Goal: Navigation & Orientation: Find specific page/section

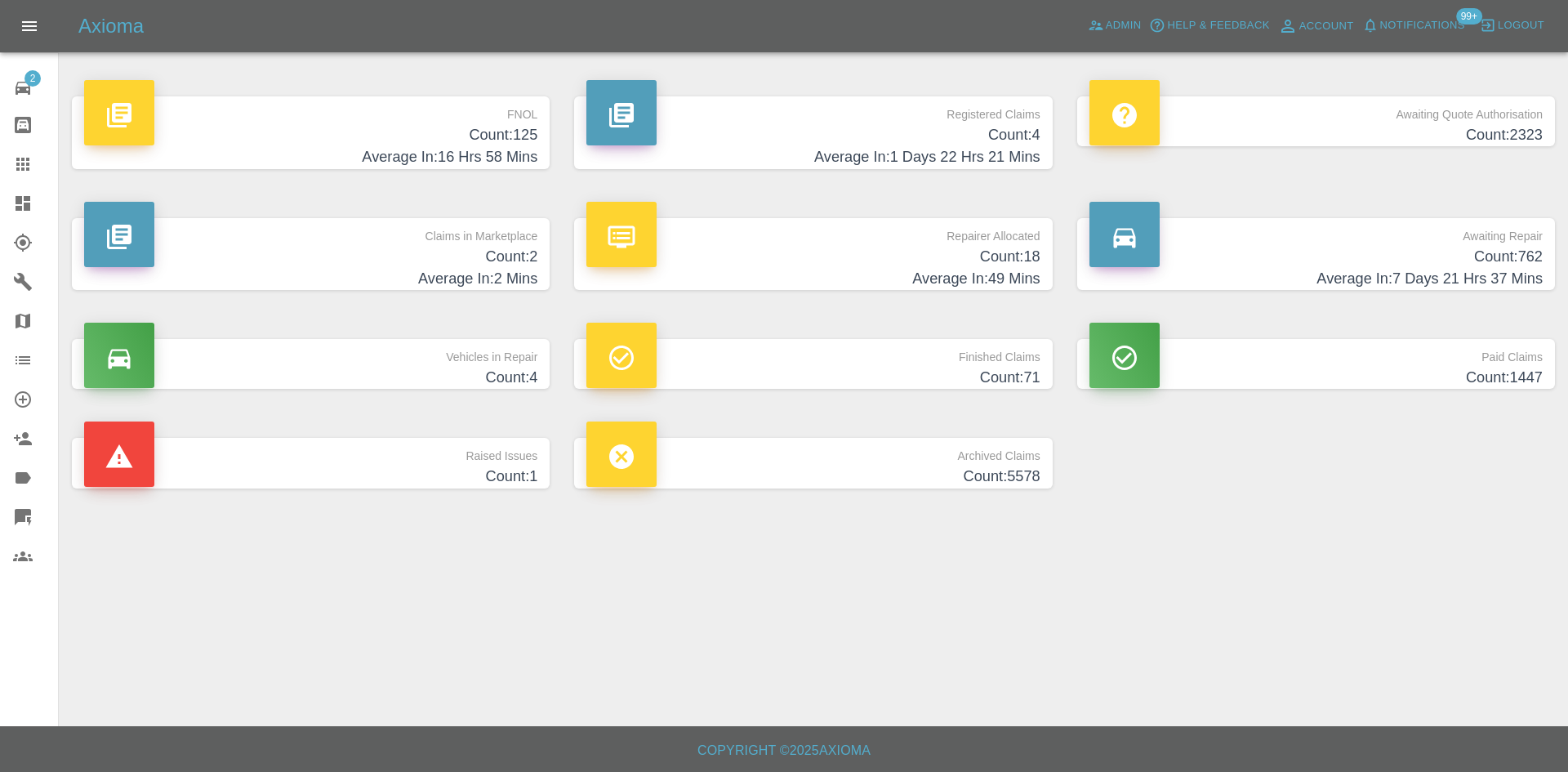
drag, startPoint x: 642, startPoint y: 73, endPoint x: 708, endPoint y: 79, distance: 66.3
click at [642, 73] on div "Registered Claims Count: 4 Average In: 1 Days 22 Hrs 21 Mins" at bounding box center [813, 132] width 502 height 122
click at [743, 84] on div "Registered Claims Count: 4 Average In: 1 Days 22 Hrs 21 Mins" at bounding box center [813, 132] width 502 height 122
click at [746, 110] on p "Registered Claims" at bounding box center [813, 110] width 453 height 28
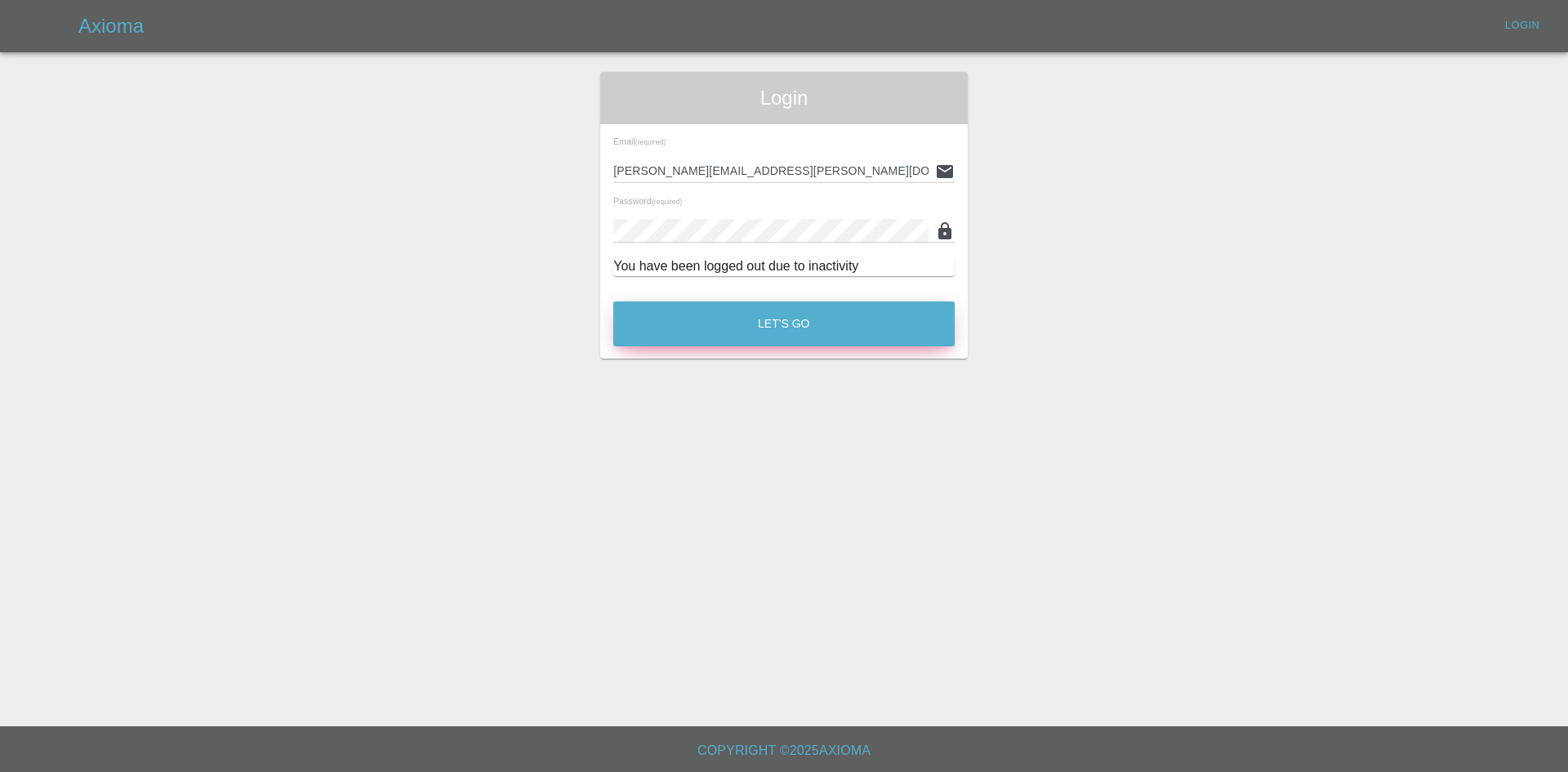
click at [837, 346] on div "Let's Go" at bounding box center [784, 320] width 343 height 61
click at [795, 328] on button "Let's Go" at bounding box center [784, 323] width 341 height 45
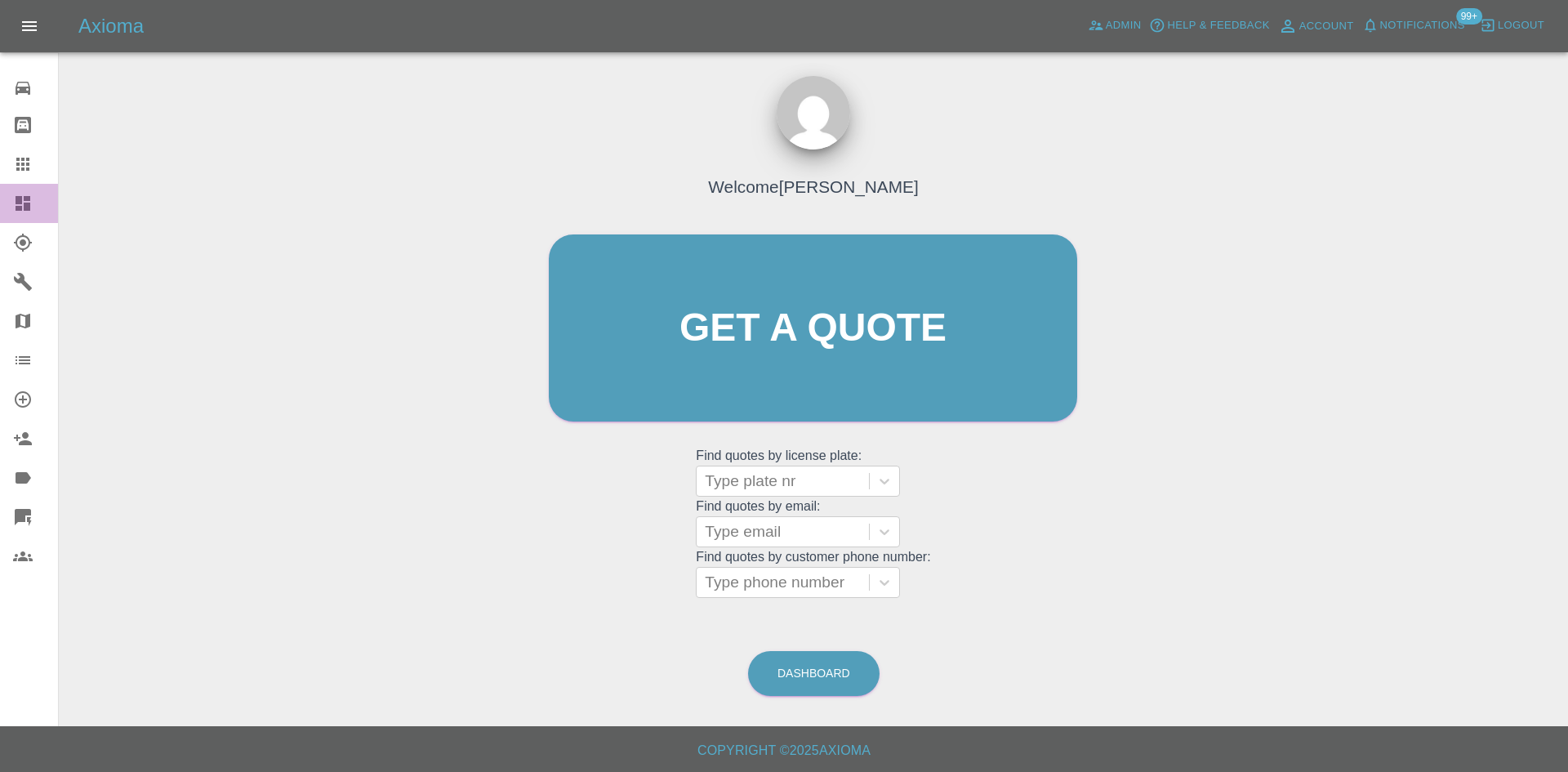
click at [34, 206] on div at bounding box center [36, 203] width 46 height 20
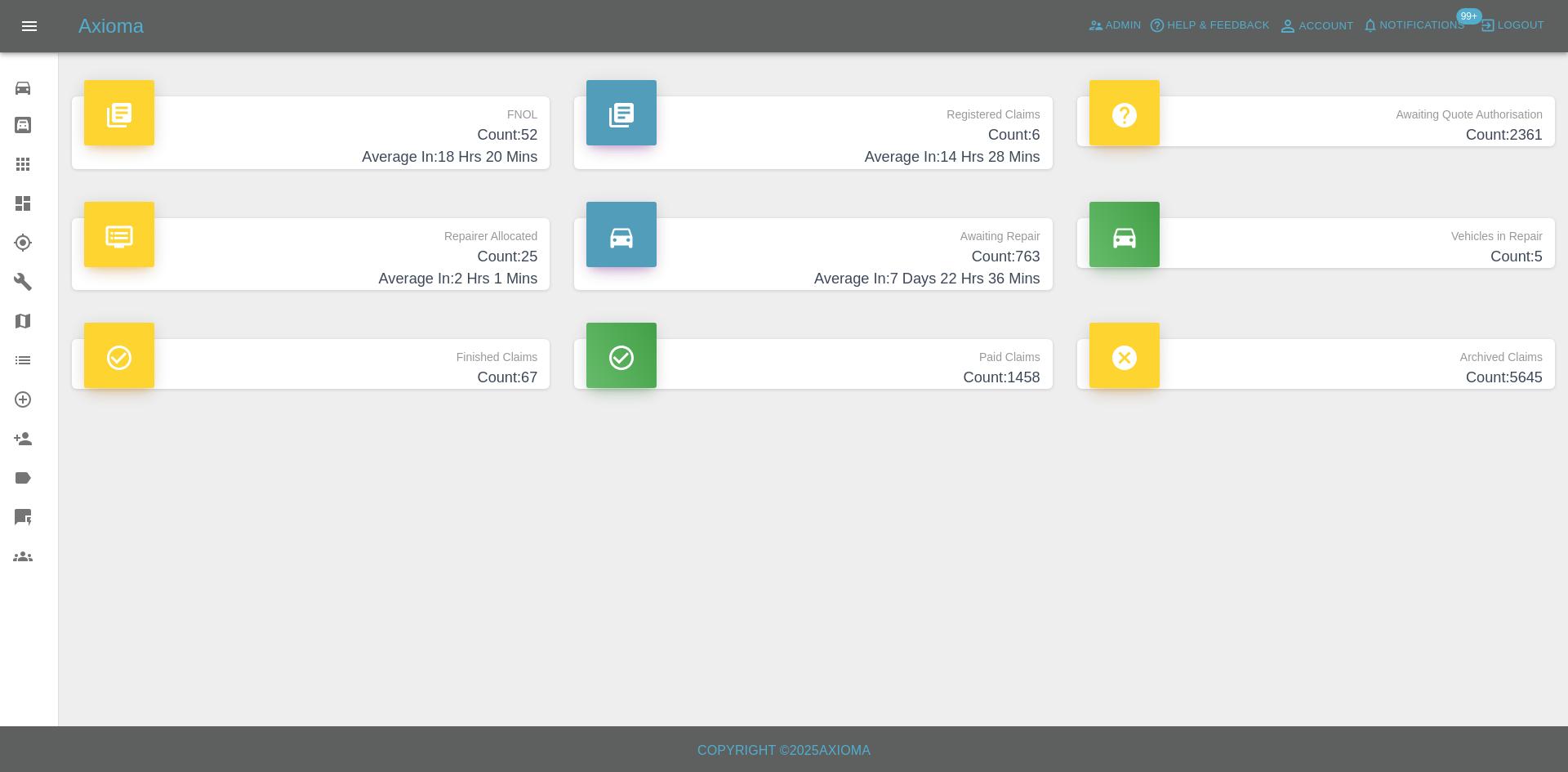
click at [736, 134] on h4 "Count: 6" at bounding box center [813, 135] width 453 height 22
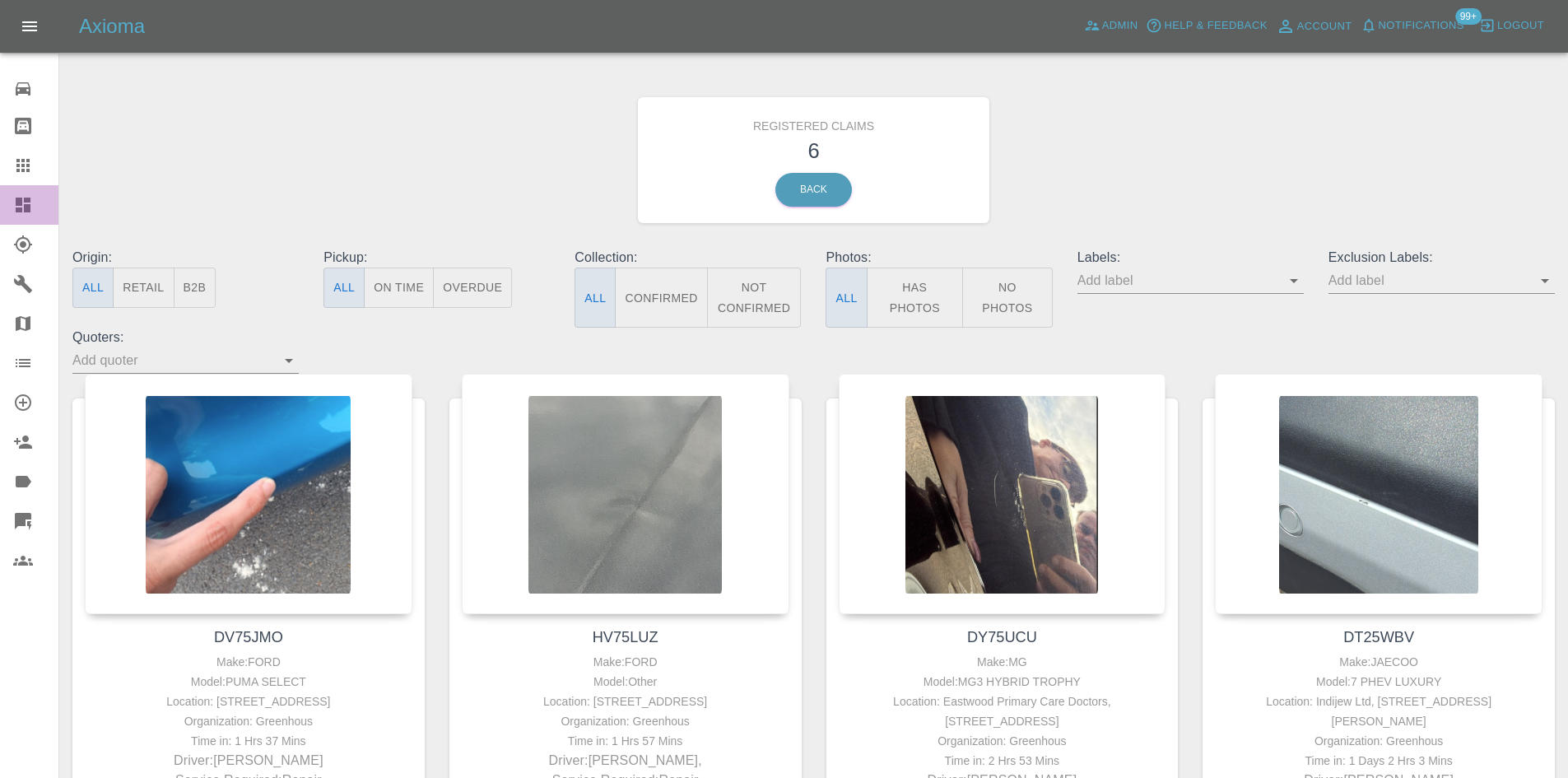
click at [4, 217] on link "Dashboard" at bounding box center [29, 205] width 58 height 39
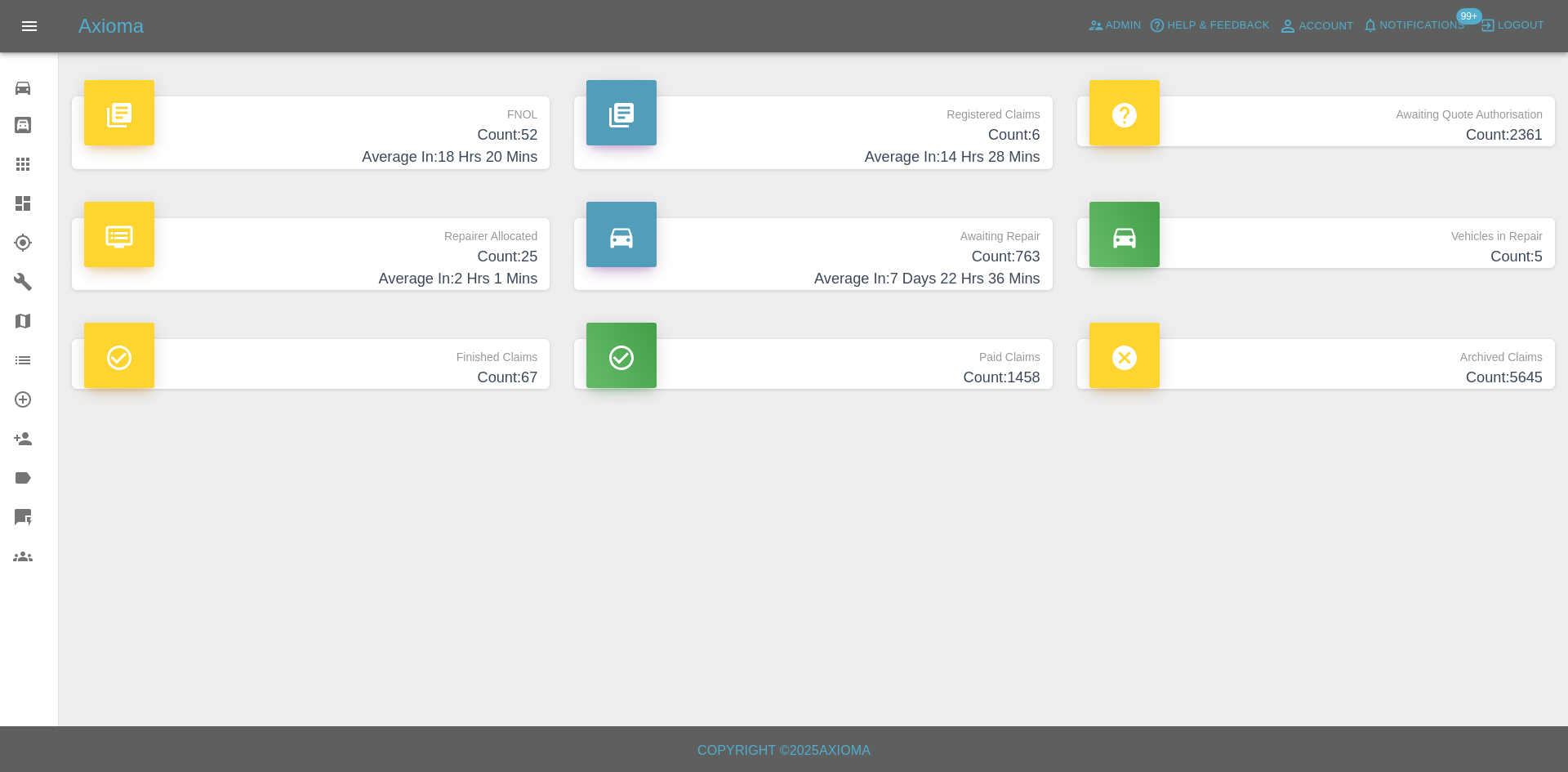
click at [1270, 113] on p "Awaiting Quote Authorisation" at bounding box center [1316, 110] width 453 height 28
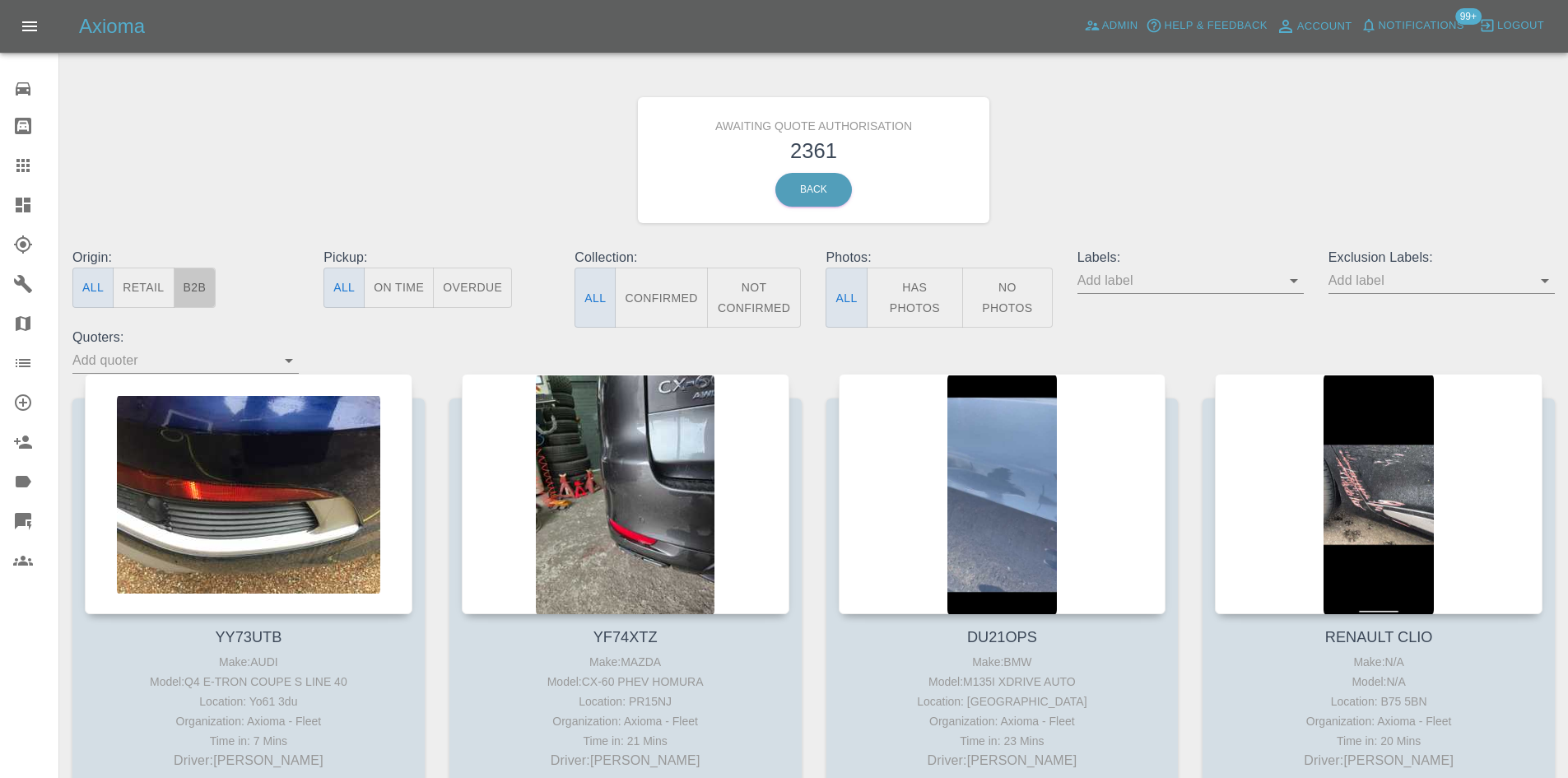
click at [183, 303] on button "B2B" at bounding box center [195, 287] width 43 height 40
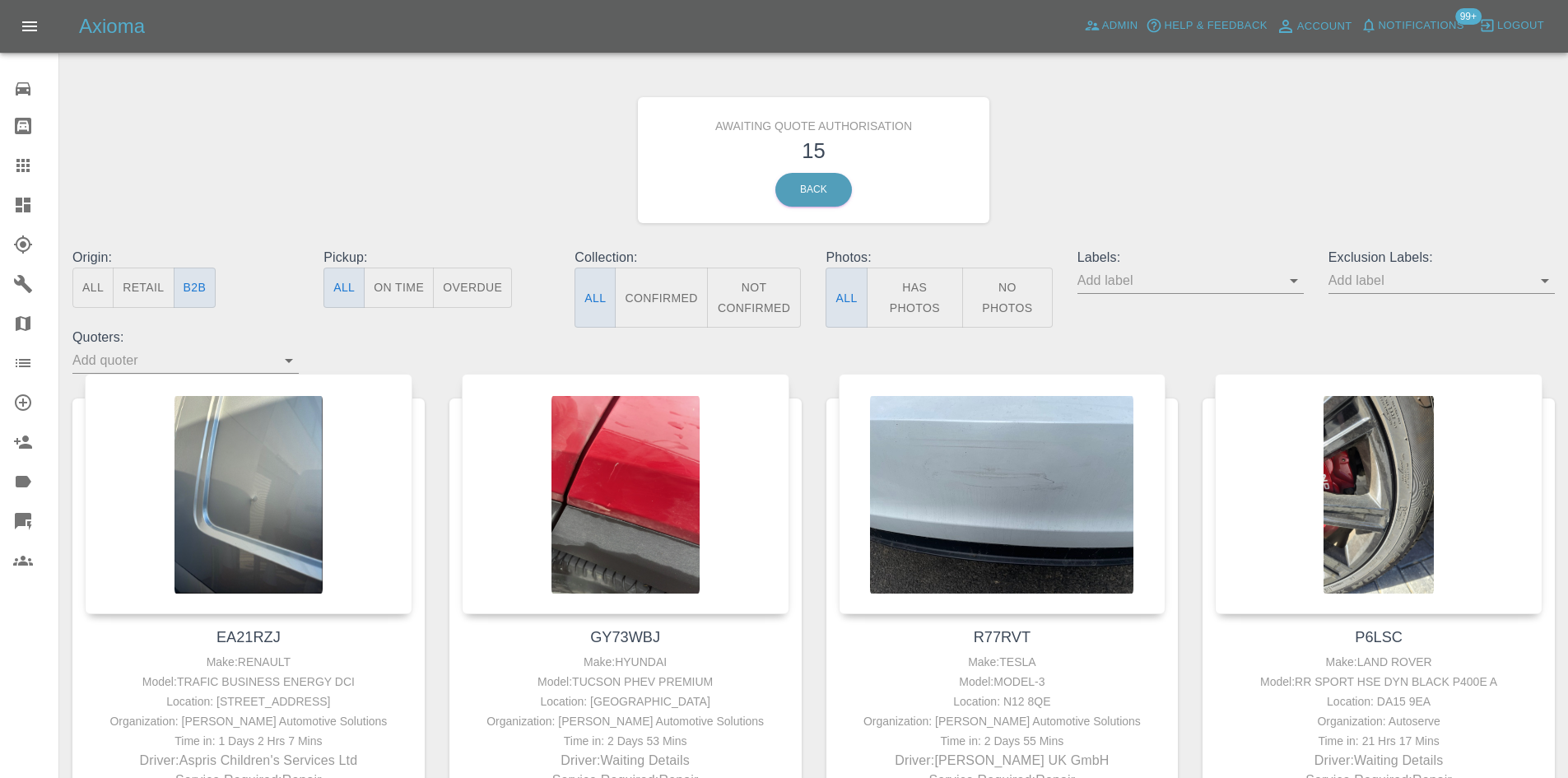
click at [19, 212] on icon at bounding box center [22, 204] width 15 height 15
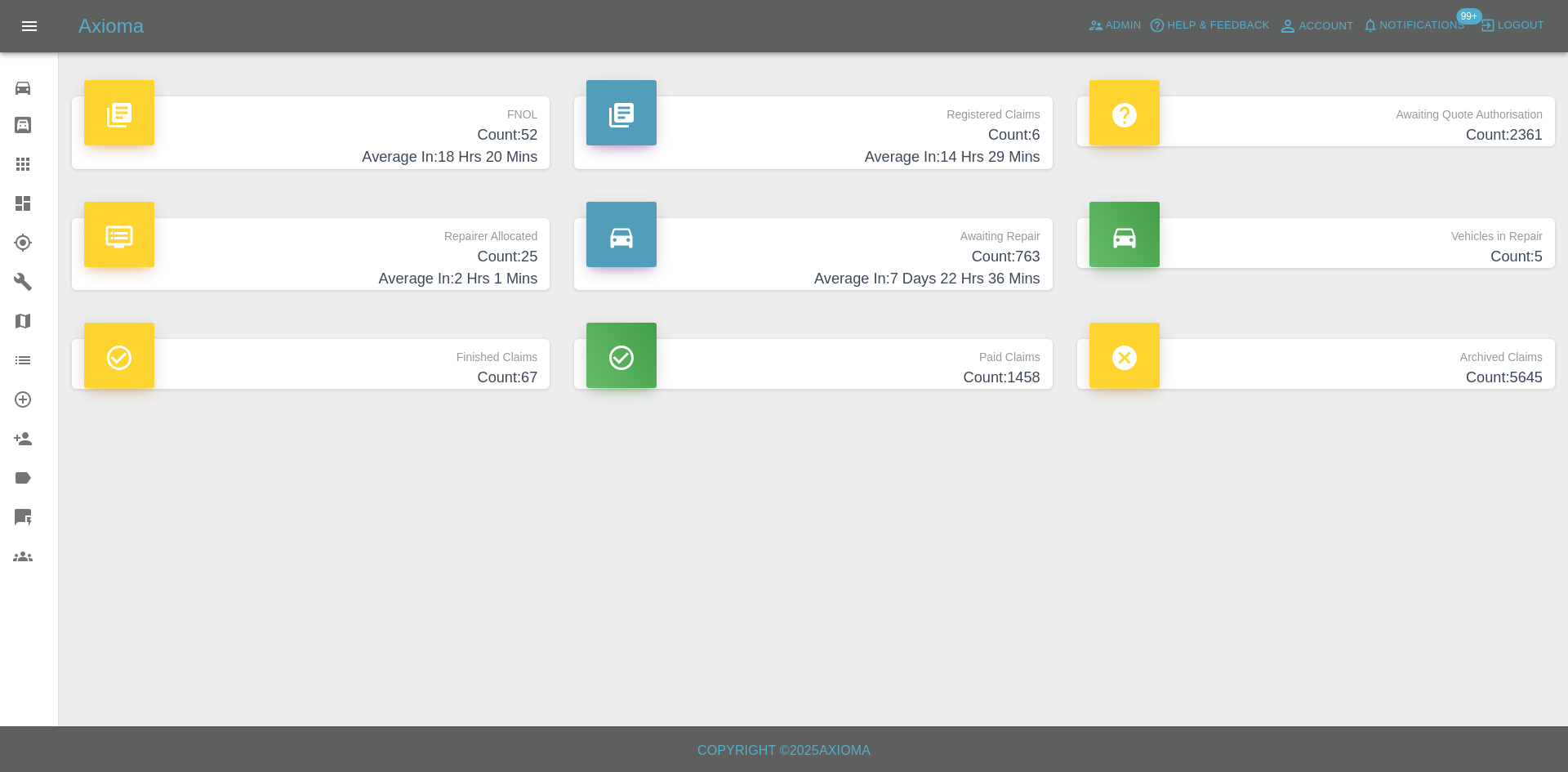
click at [337, 204] on div "Repairer Allocated Count: 25 Average In: 2 Hrs 1 Mins" at bounding box center [311, 254] width 502 height 122
click at [343, 239] on p "Repairer Allocated" at bounding box center [311, 232] width 453 height 28
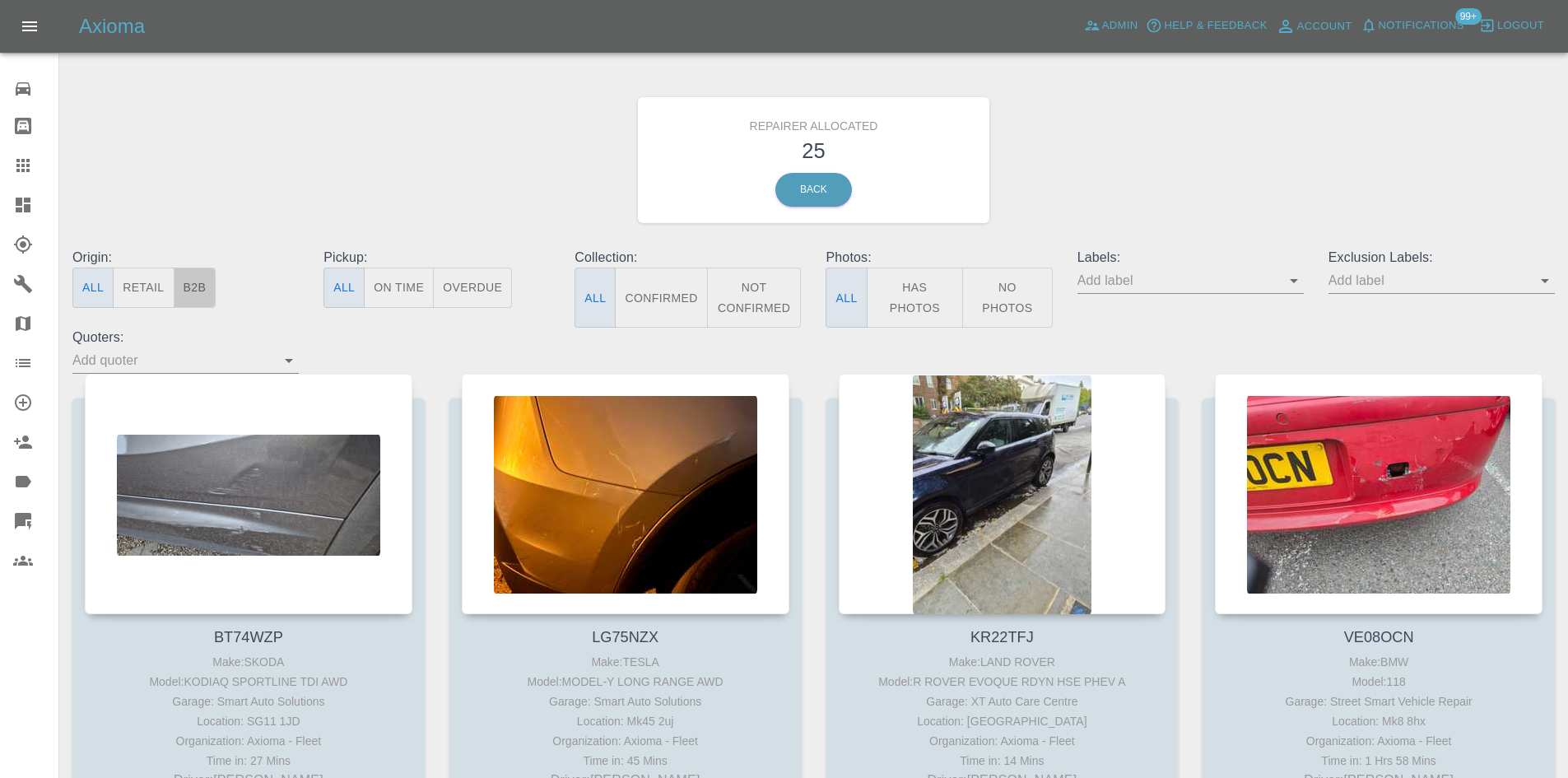
click at [205, 286] on button "B2B" at bounding box center [195, 287] width 43 height 40
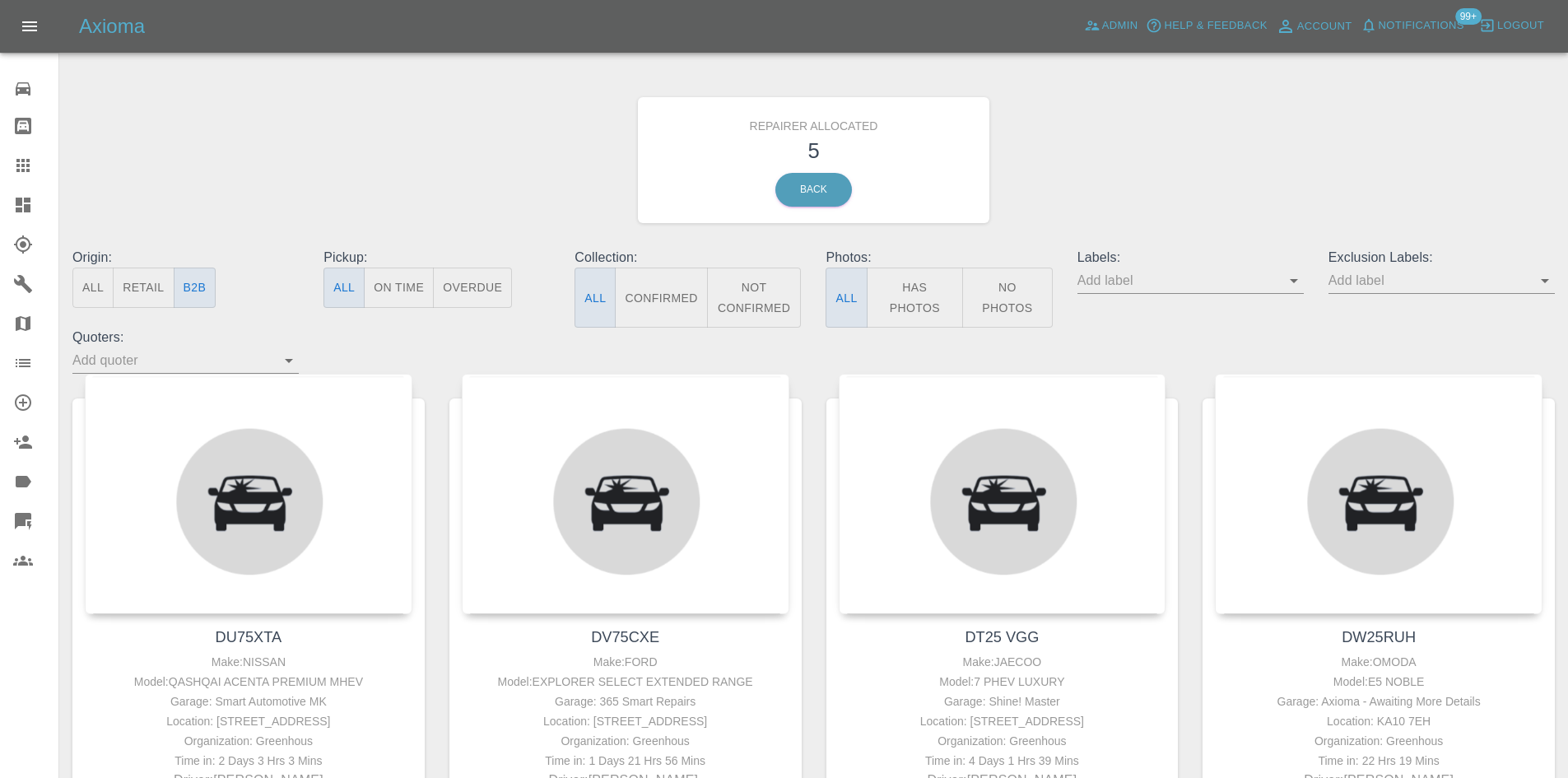
click at [14, 214] on icon at bounding box center [22, 205] width 20 height 20
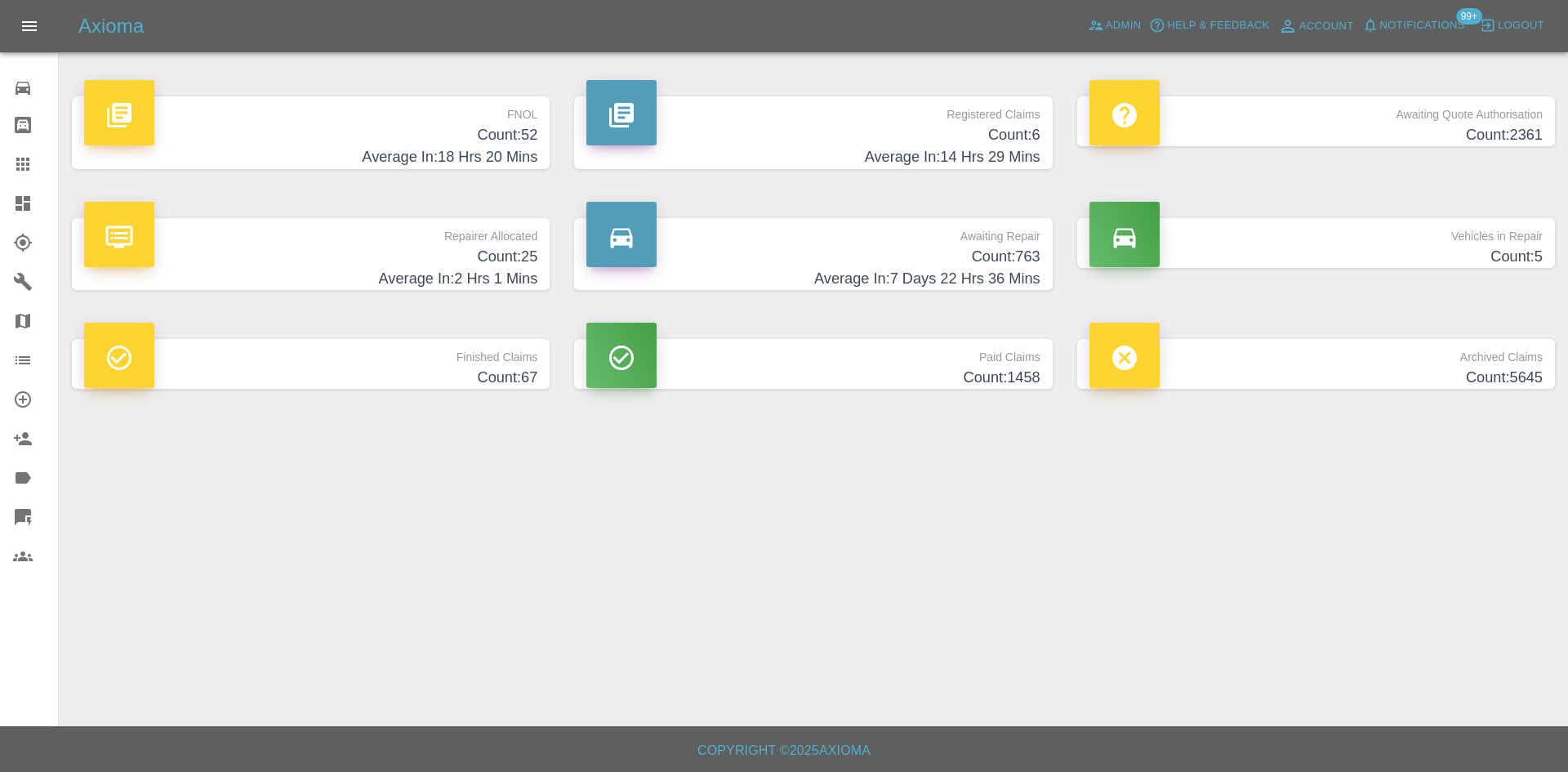
click at [845, 253] on h4 "Count: 763" at bounding box center [813, 257] width 453 height 22
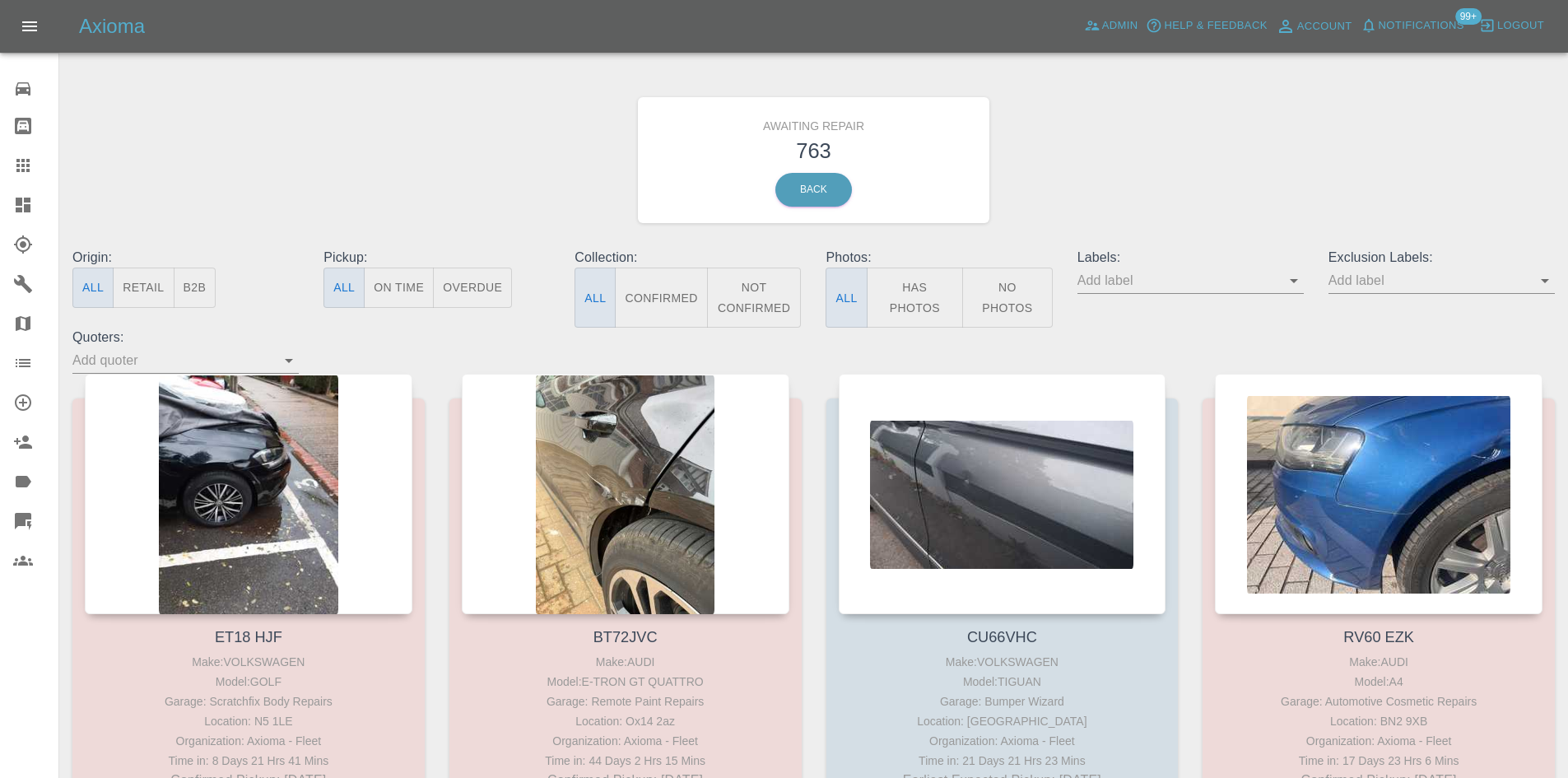
click at [216, 287] on div "Origin: All Retail B2B" at bounding box center [185, 287] width 251 height 80
click at [201, 292] on button "B2B" at bounding box center [195, 287] width 43 height 40
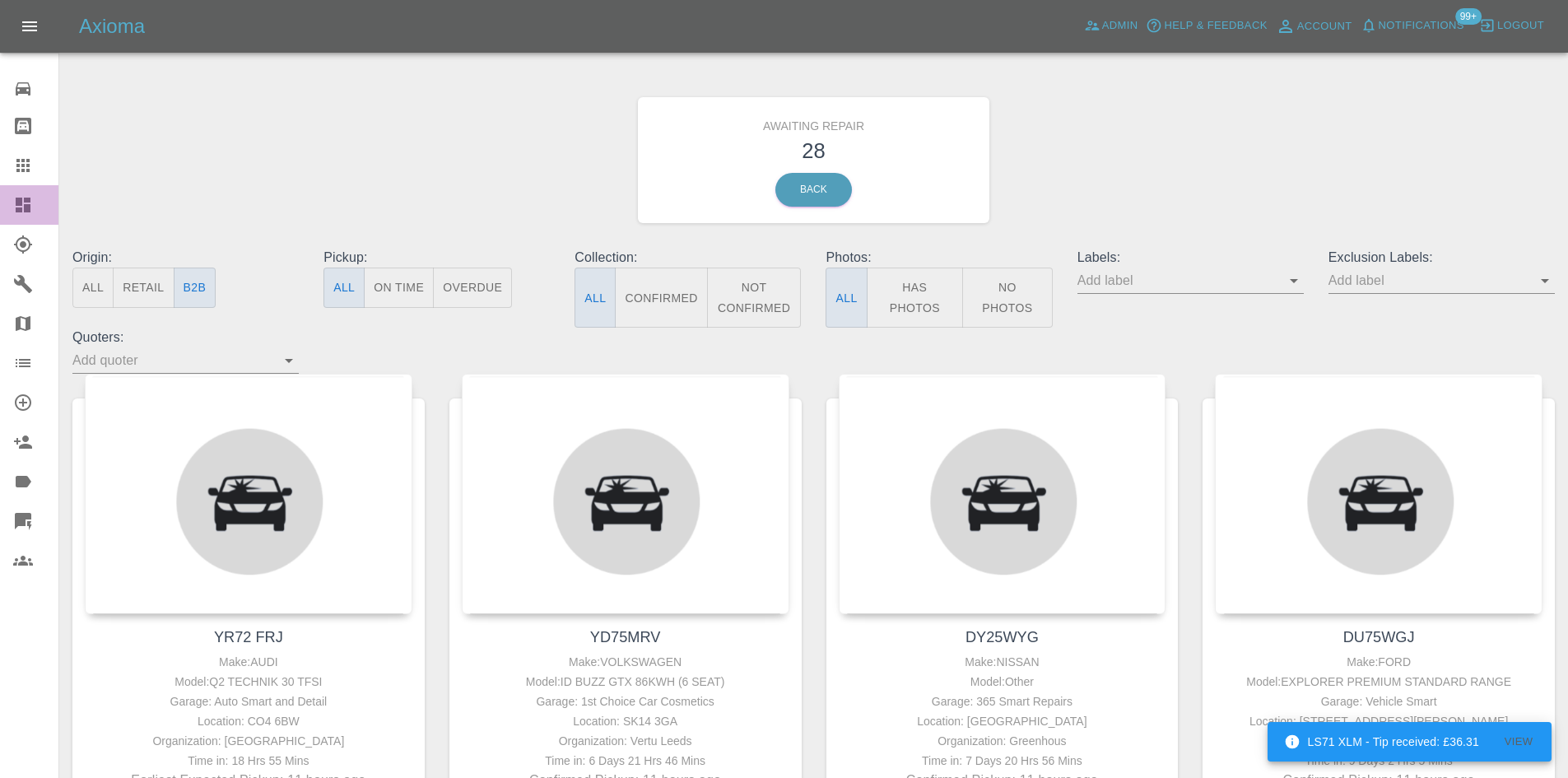
click at [15, 191] on link "Dashboard" at bounding box center [29, 205] width 58 height 39
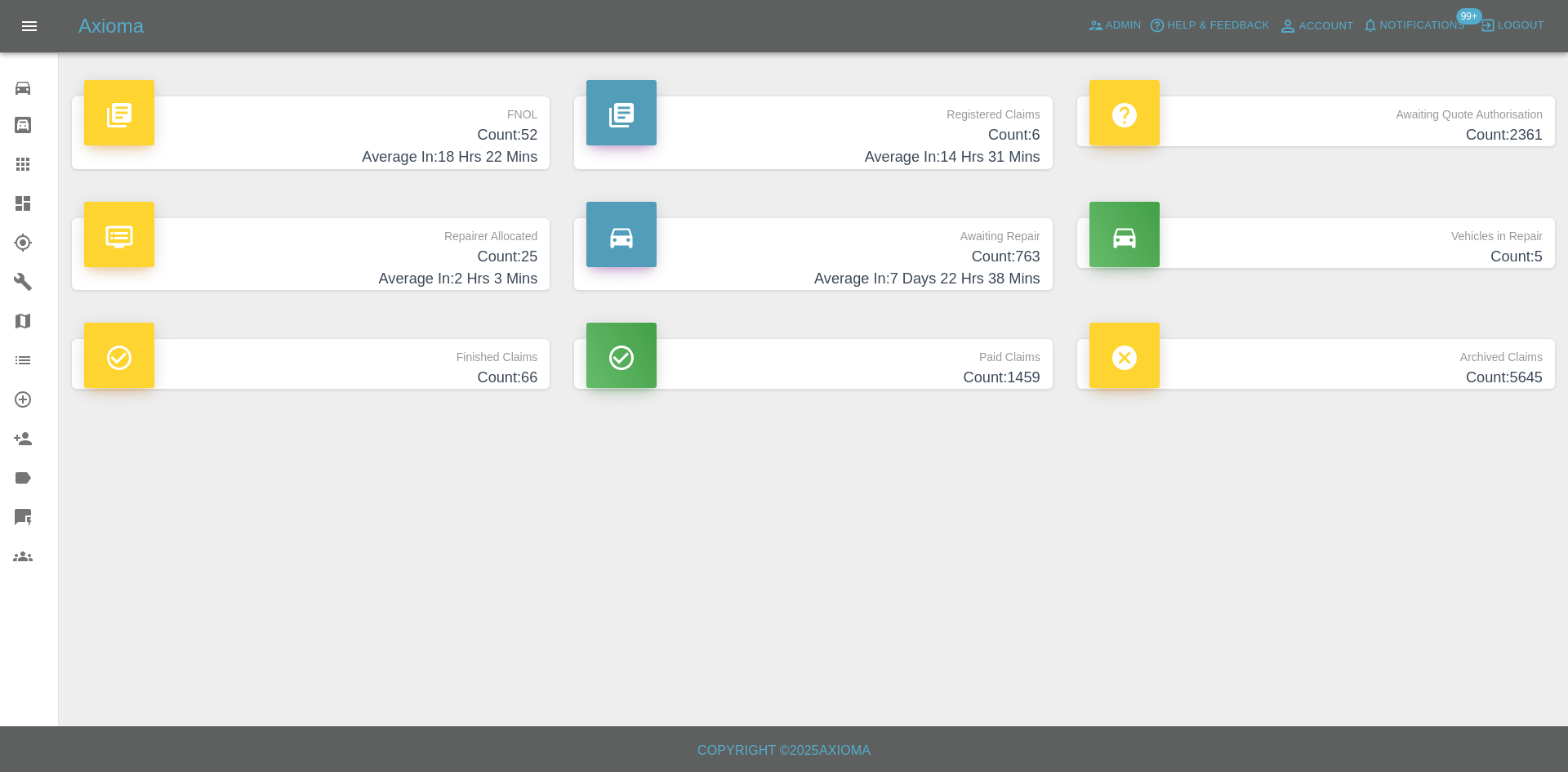
click at [932, 236] on p "Awaiting Repair" at bounding box center [813, 232] width 453 height 28
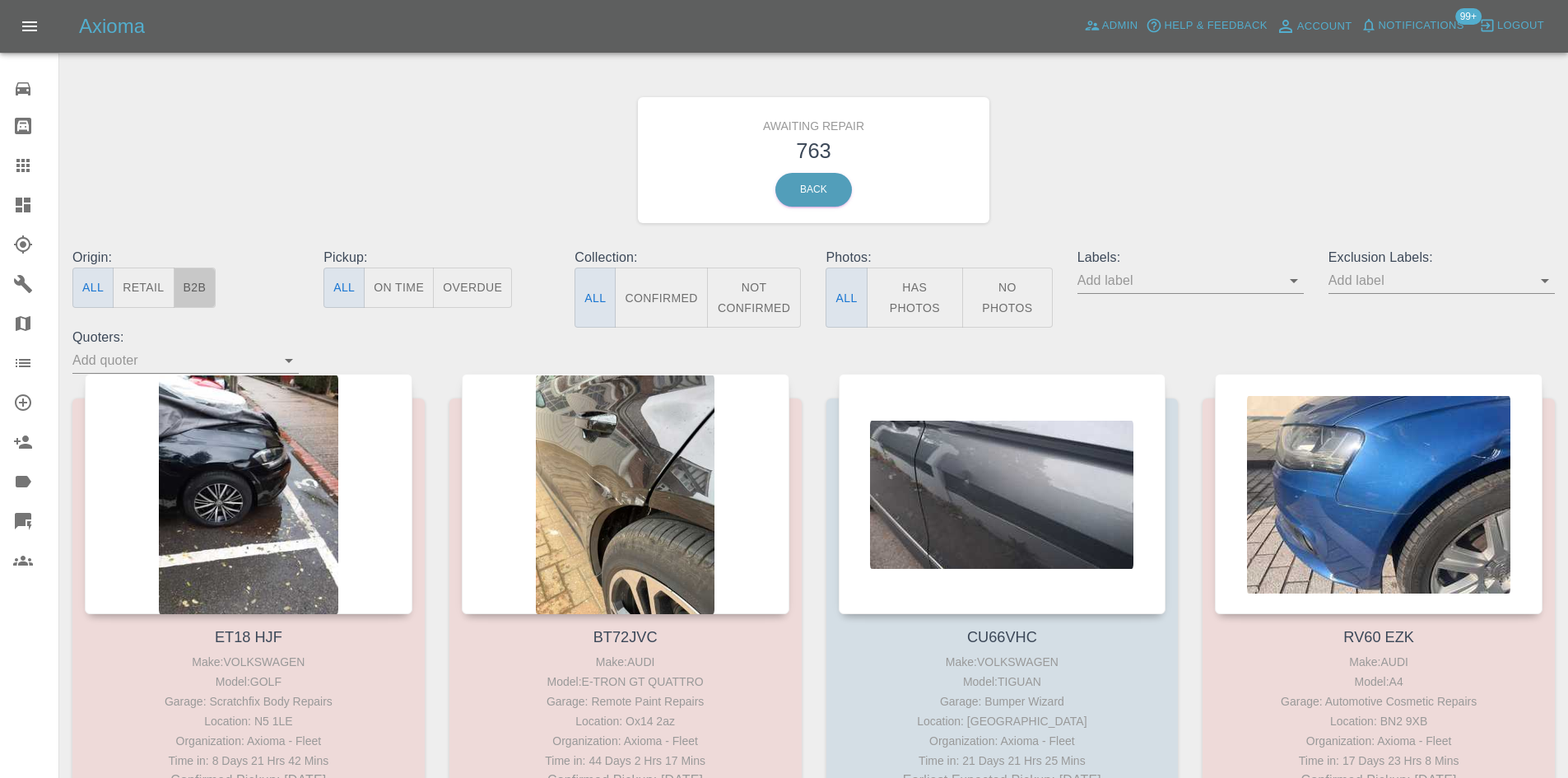
click at [188, 277] on button "B2B" at bounding box center [195, 287] width 43 height 40
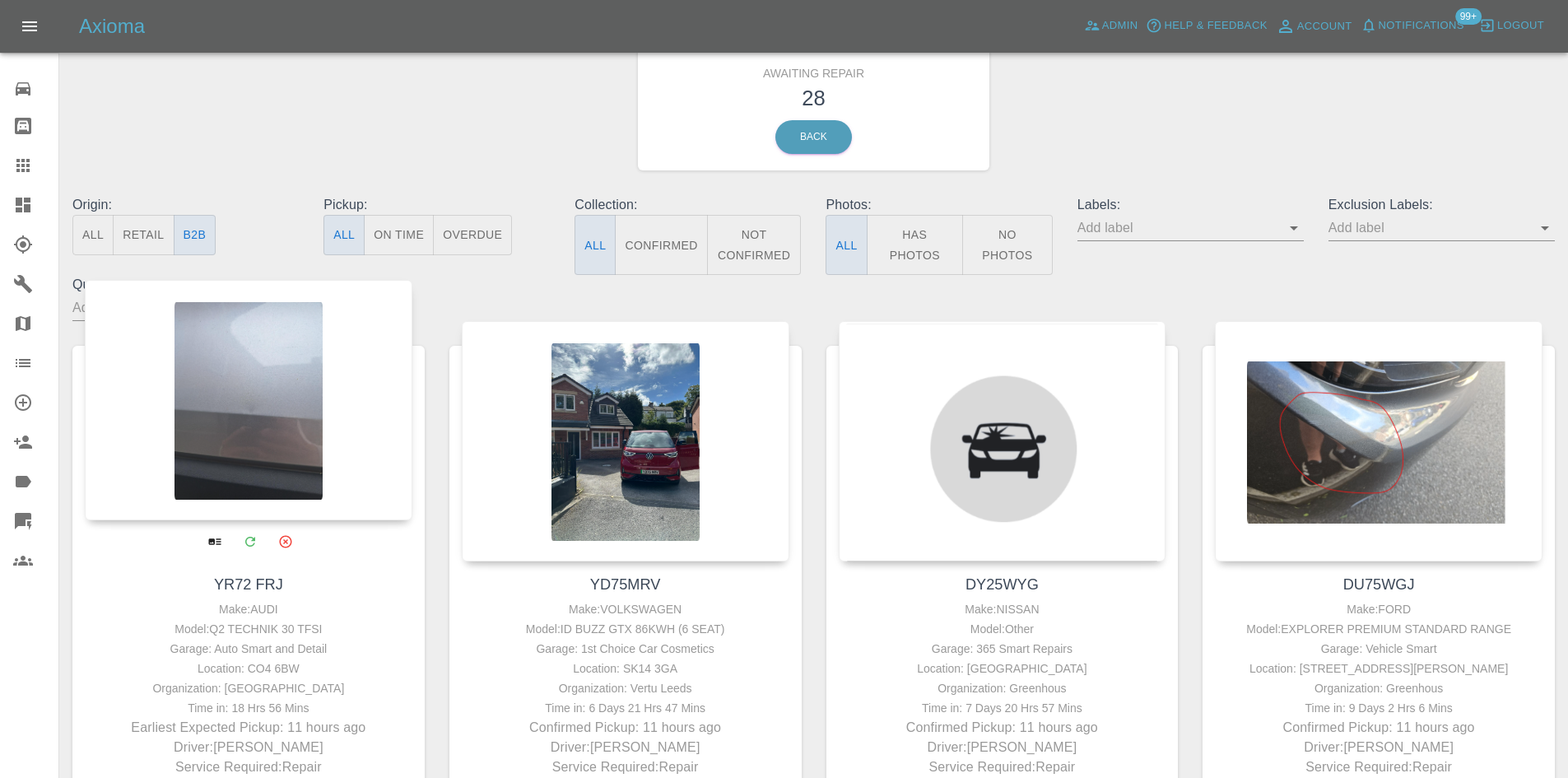
scroll to position [82, 0]
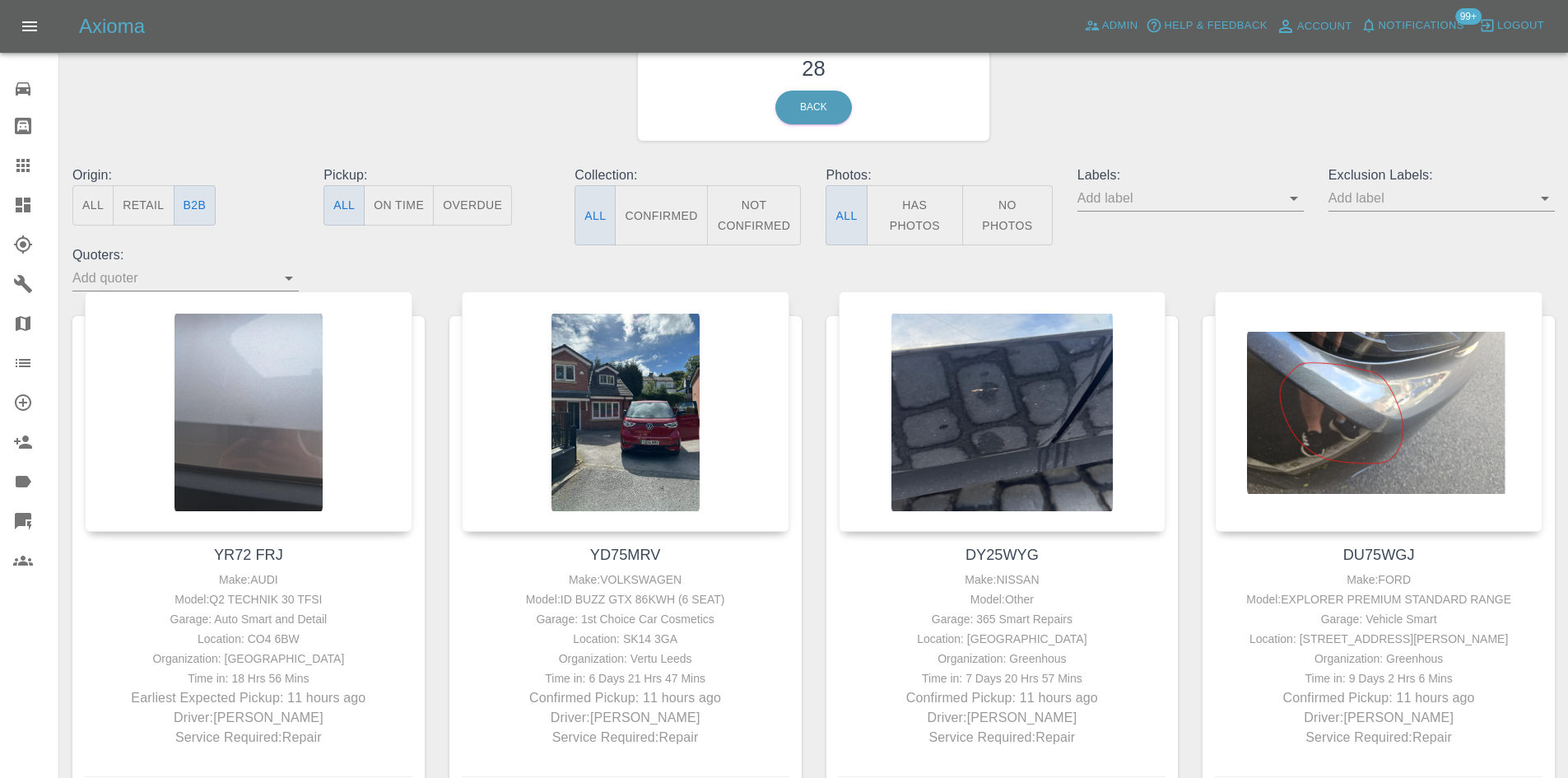
click at [14, 212] on icon at bounding box center [22, 205] width 20 height 20
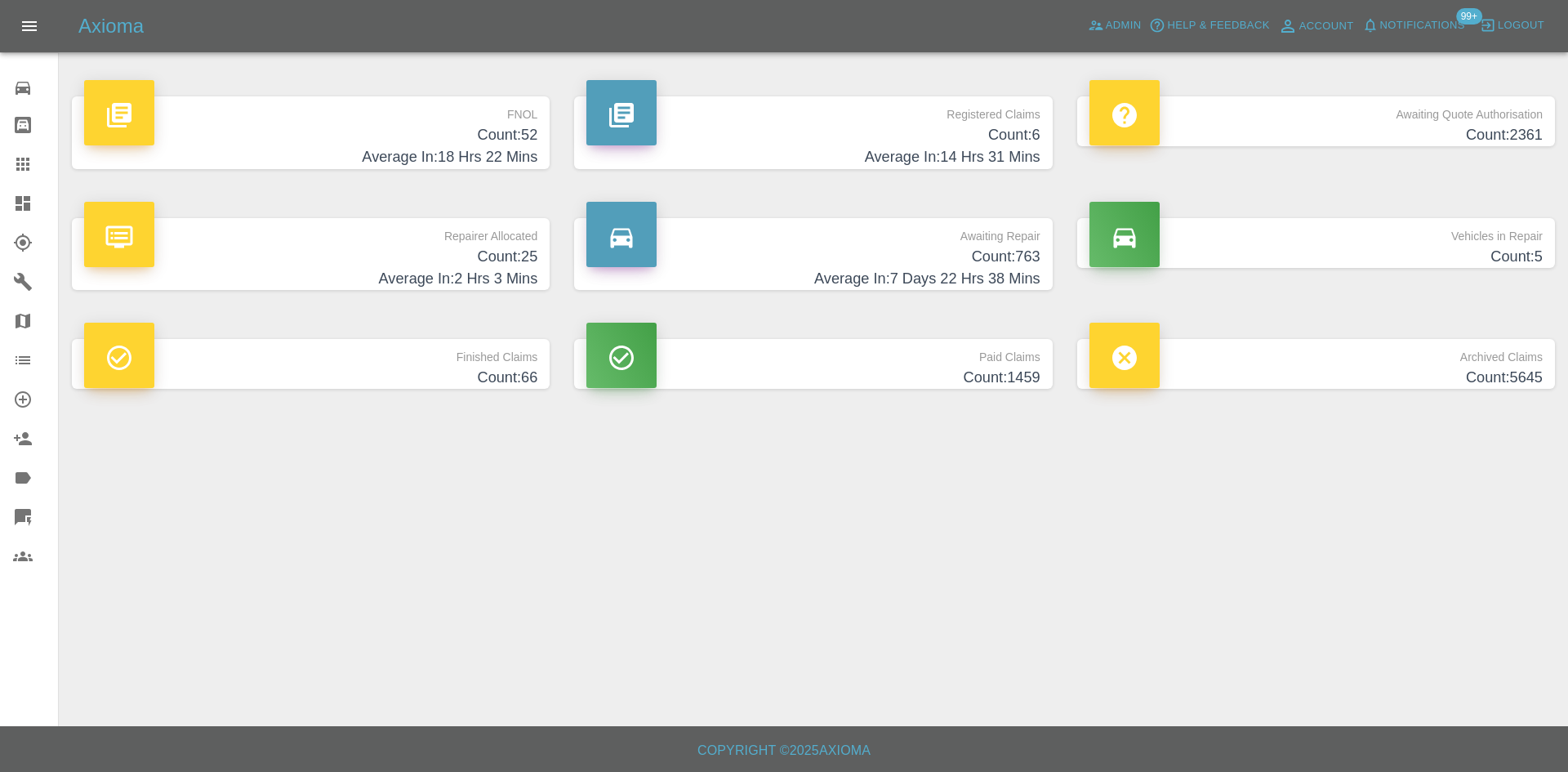
click at [780, 104] on p "Registered Claims" at bounding box center [813, 110] width 453 height 28
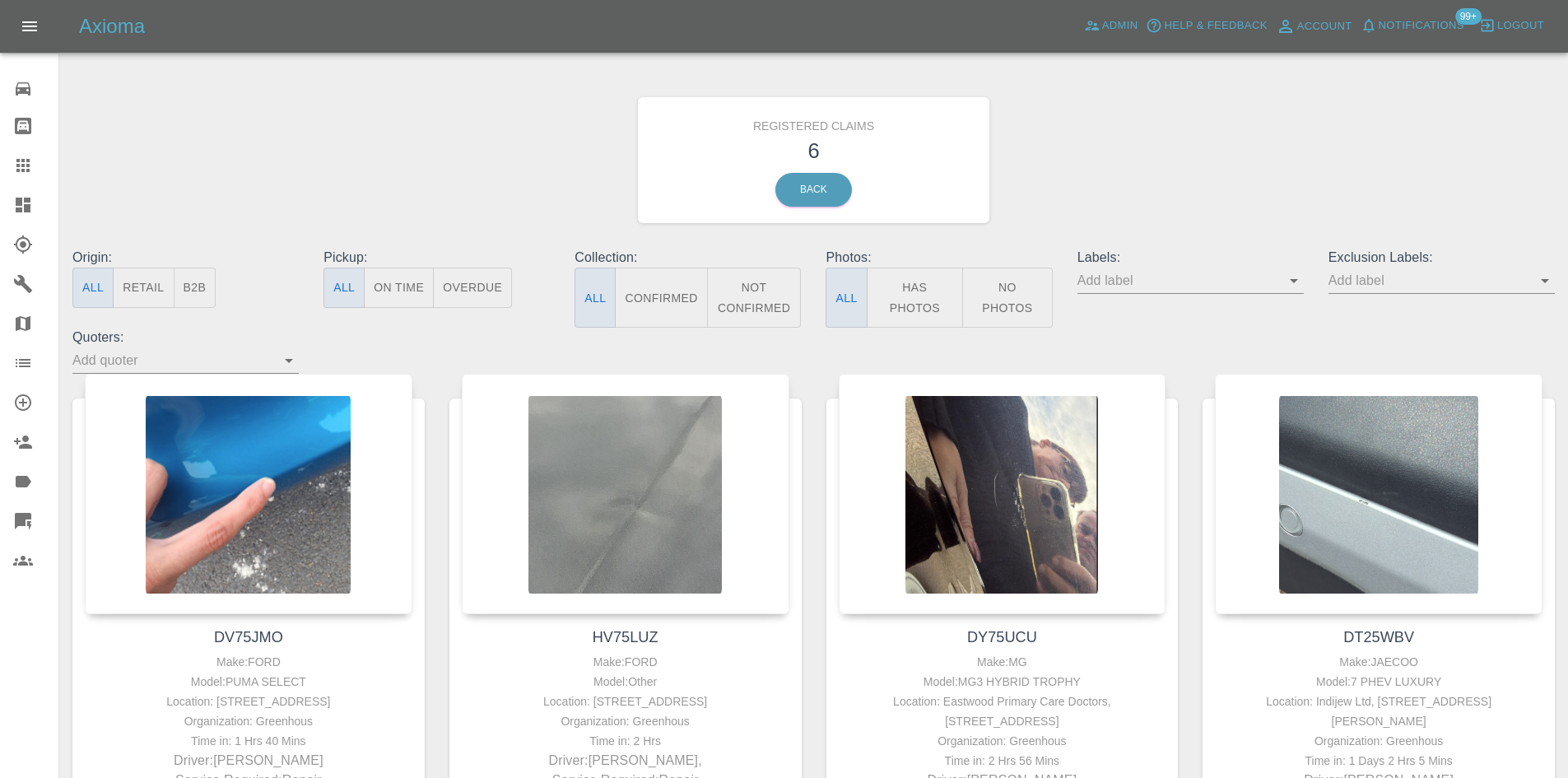
click at [194, 281] on button "B2B" at bounding box center [195, 287] width 43 height 40
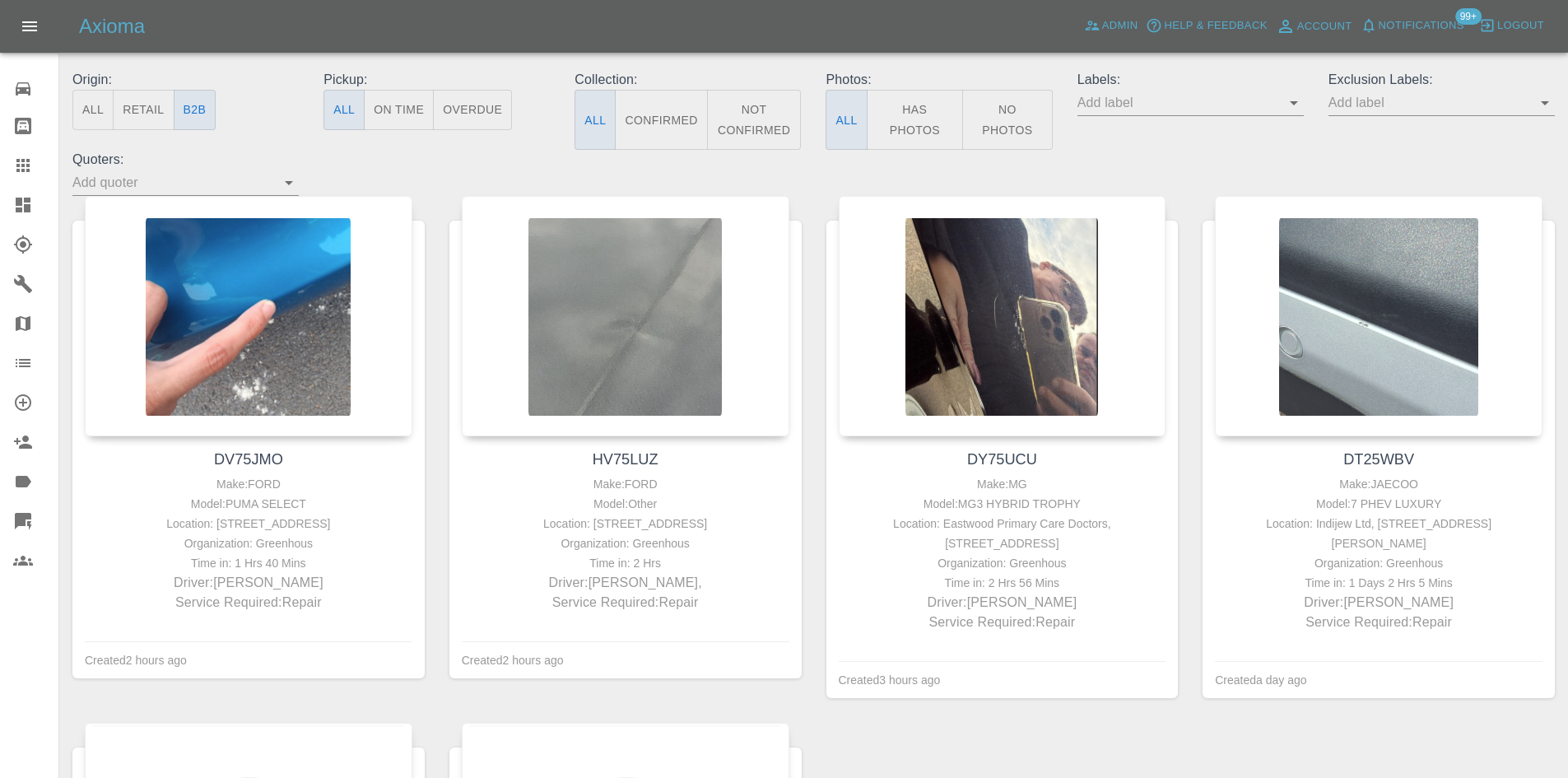
scroll to position [329, 0]
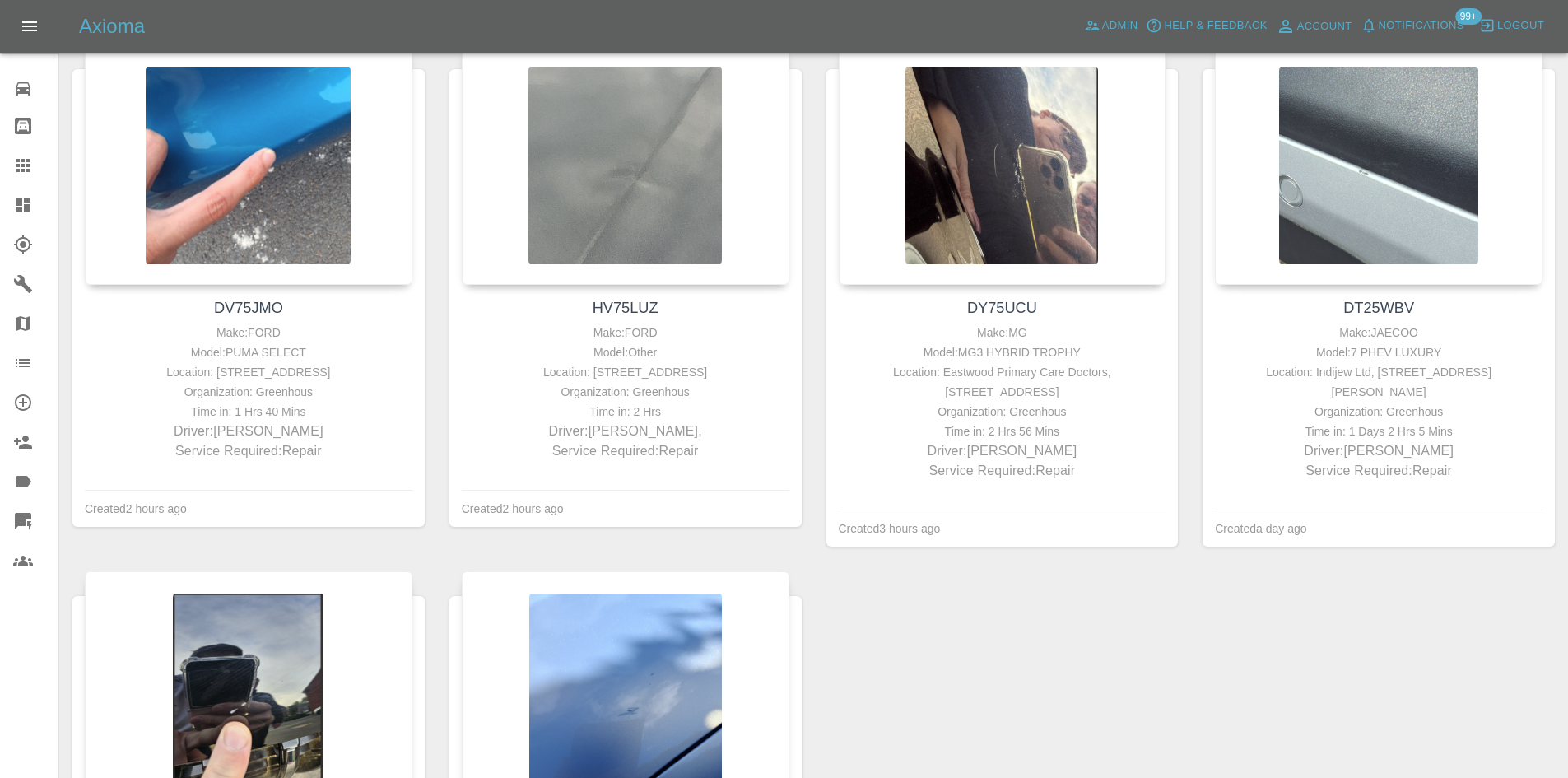
click at [15, 190] on link "Dashboard" at bounding box center [29, 205] width 58 height 39
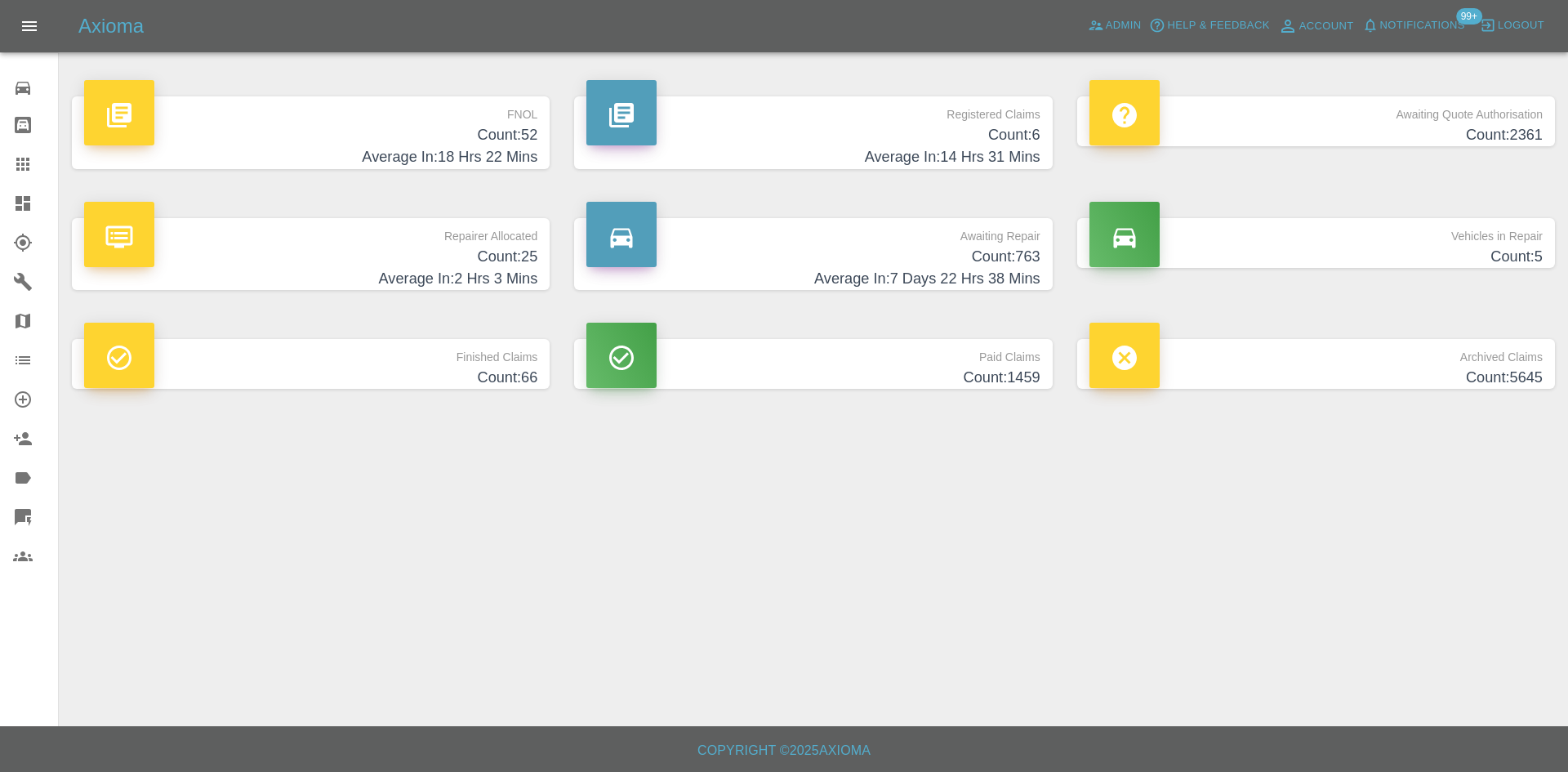
click at [1321, 238] on p "Vehicles in Repair" at bounding box center [1316, 232] width 453 height 28
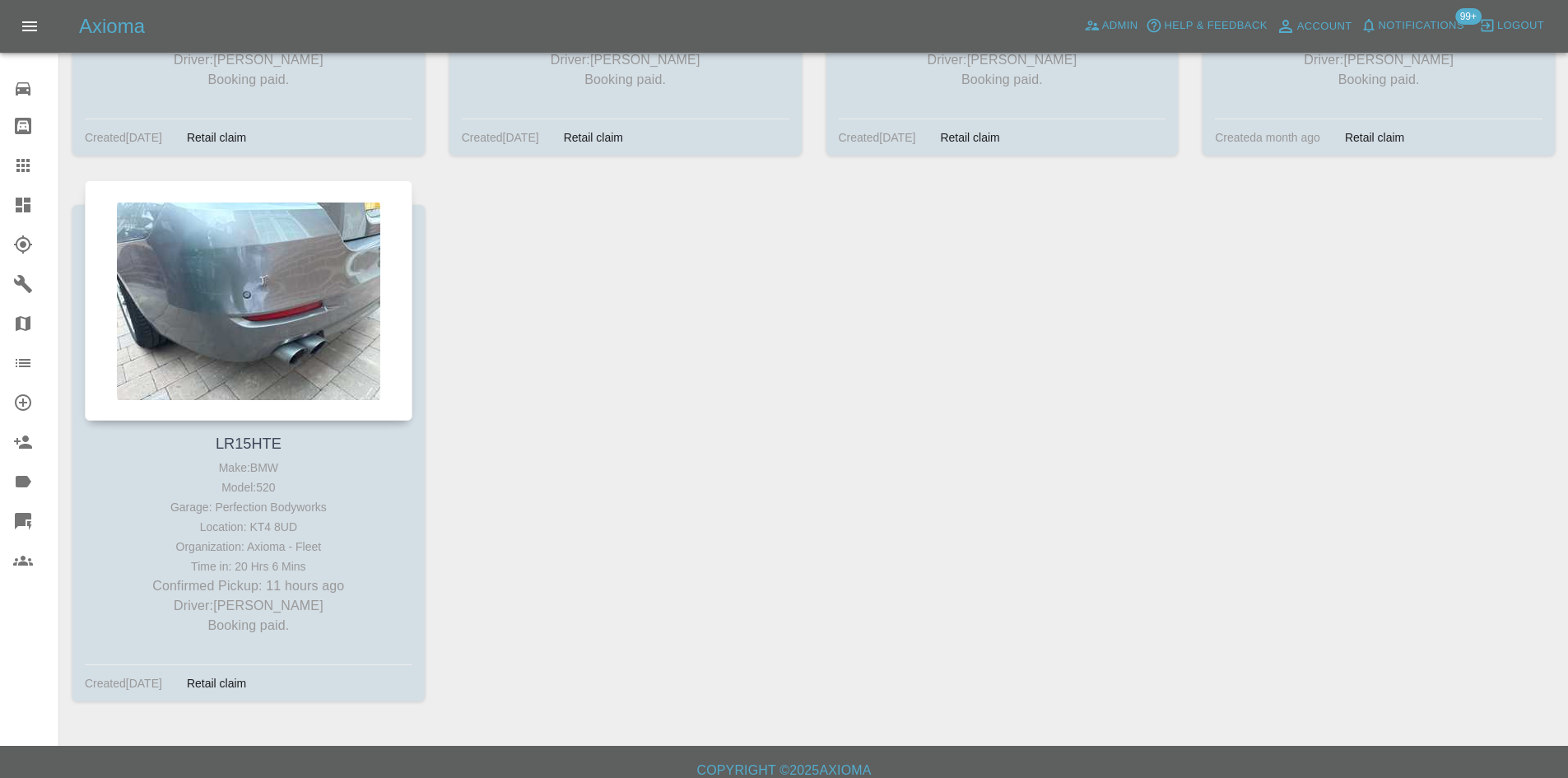
scroll to position [247, 0]
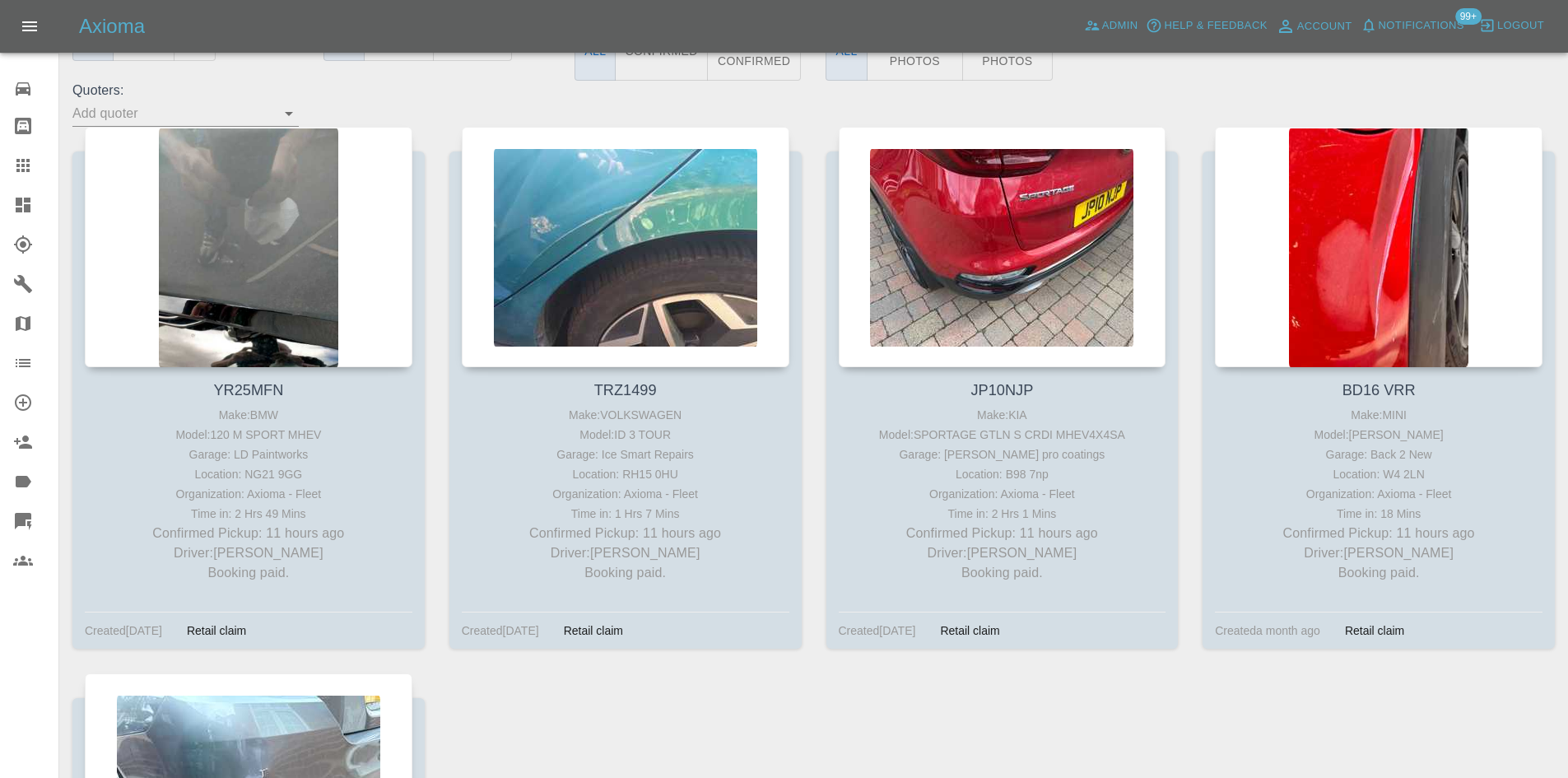
click at [14, 215] on link "Dashboard" at bounding box center [29, 205] width 58 height 39
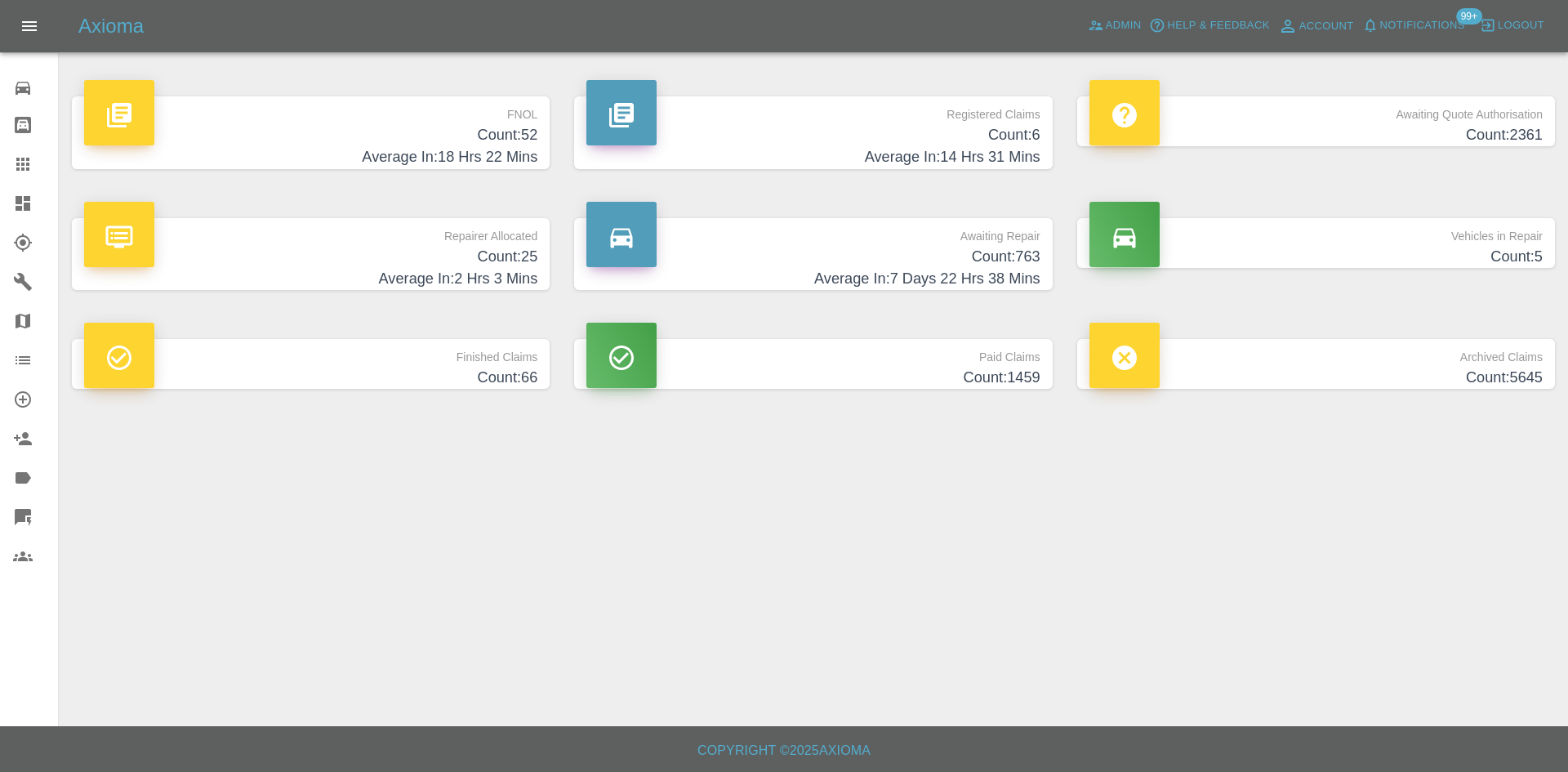
click at [925, 264] on h4 "Count: 763" at bounding box center [813, 257] width 453 height 22
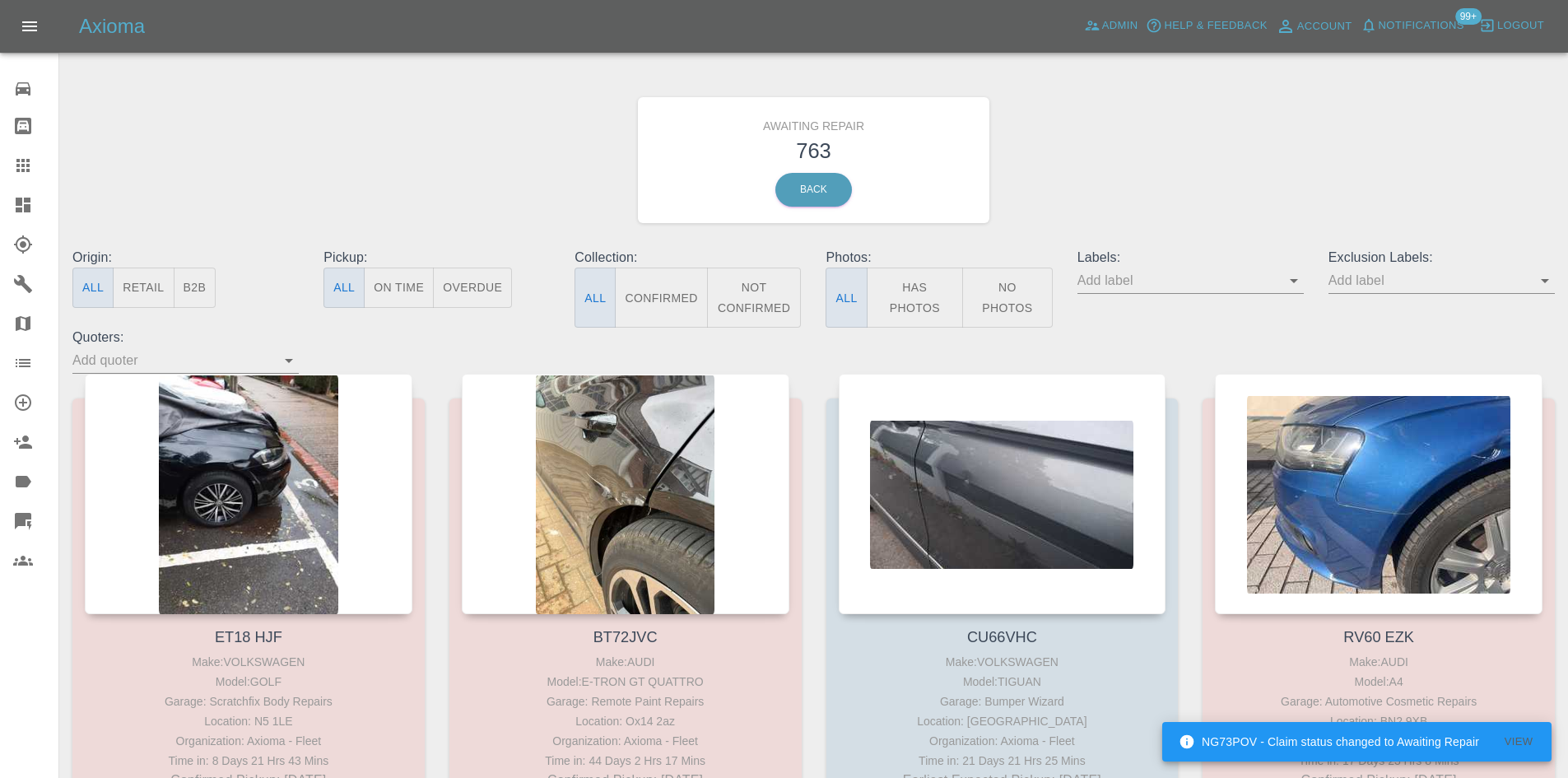
click at [191, 287] on button "B2B" at bounding box center [195, 287] width 43 height 40
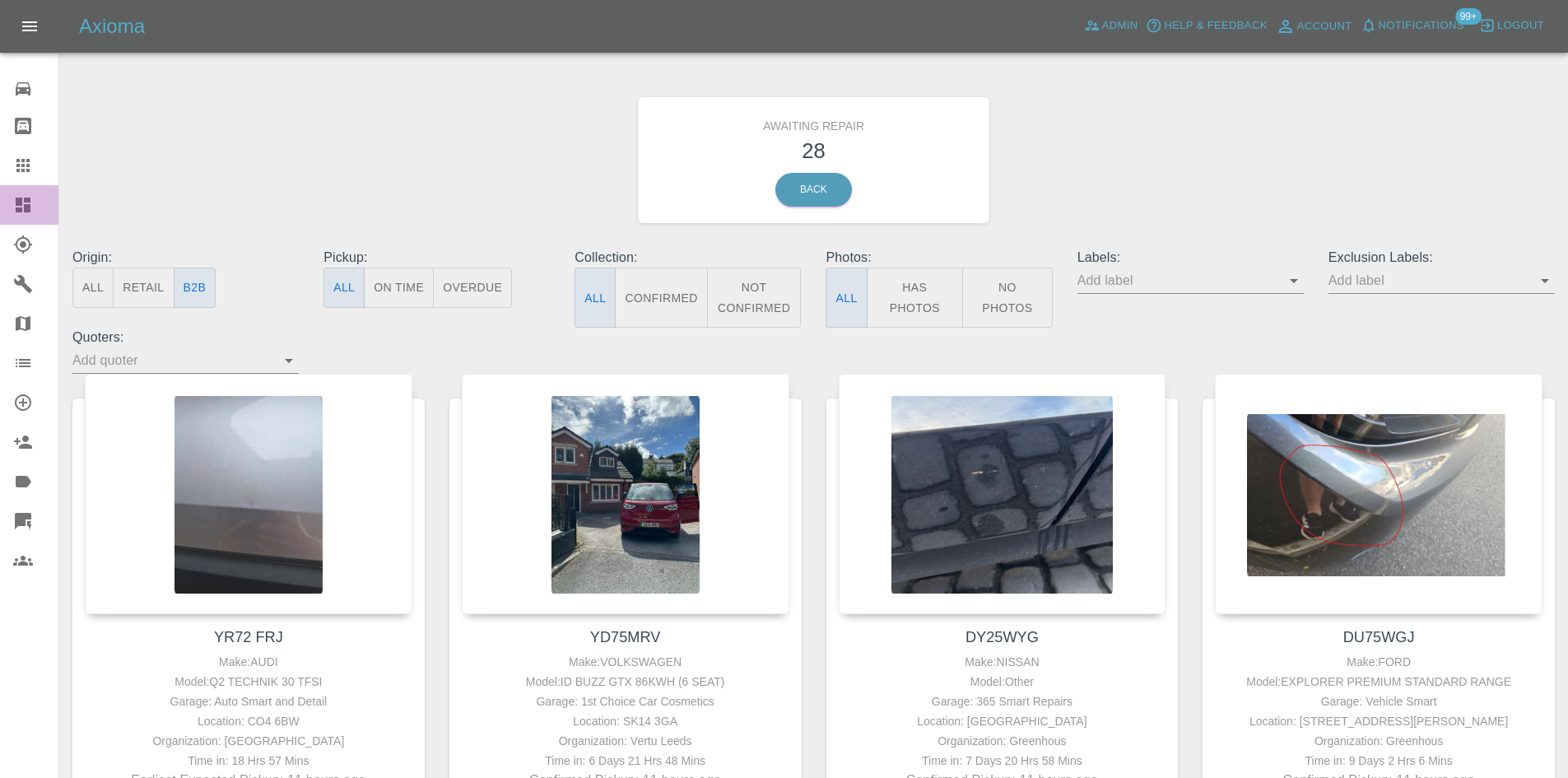
click at [27, 203] on icon at bounding box center [22, 205] width 20 height 20
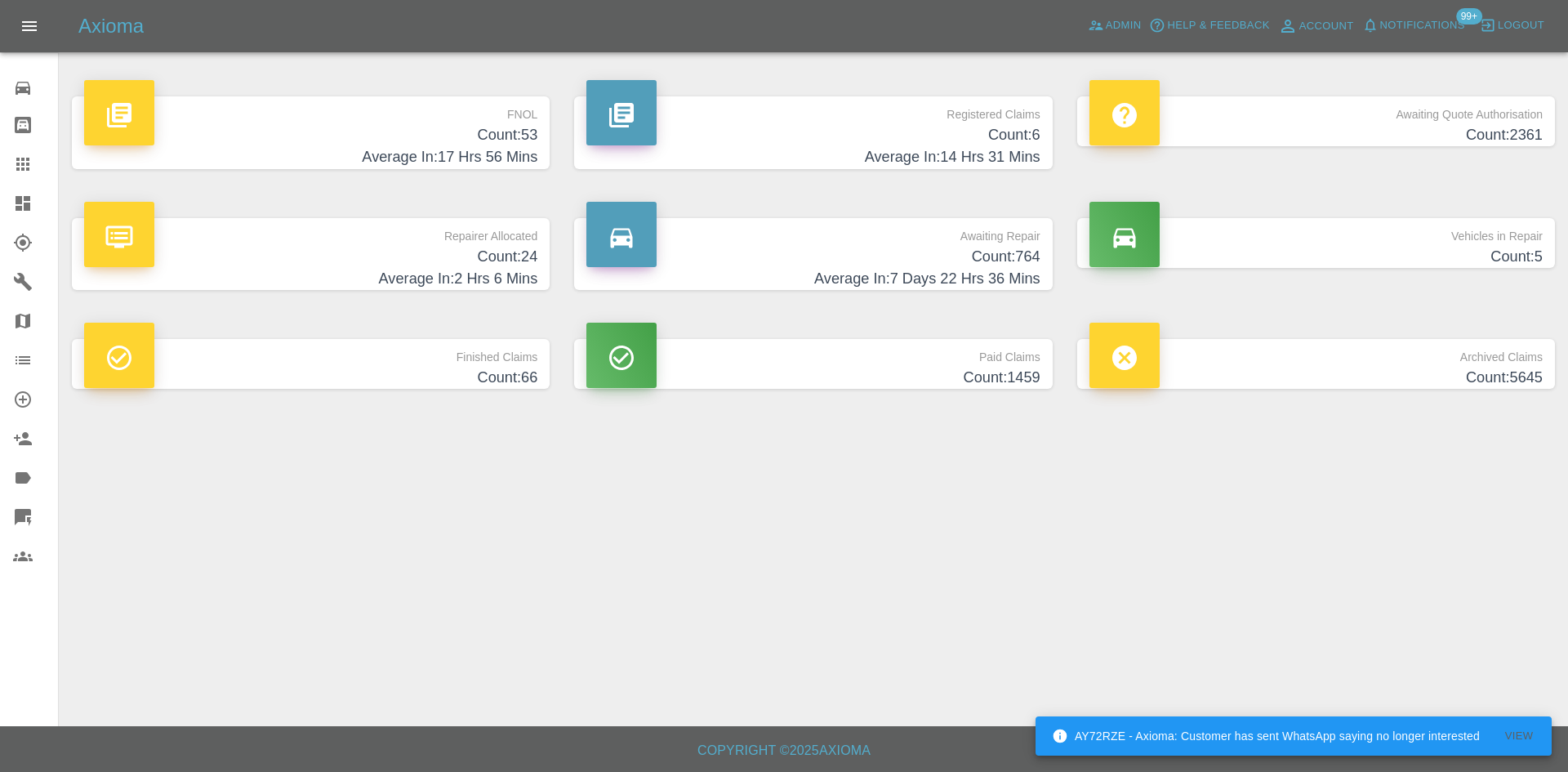
click at [970, 264] on h4 "Count: 764" at bounding box center [813, 257] width 453 height 22
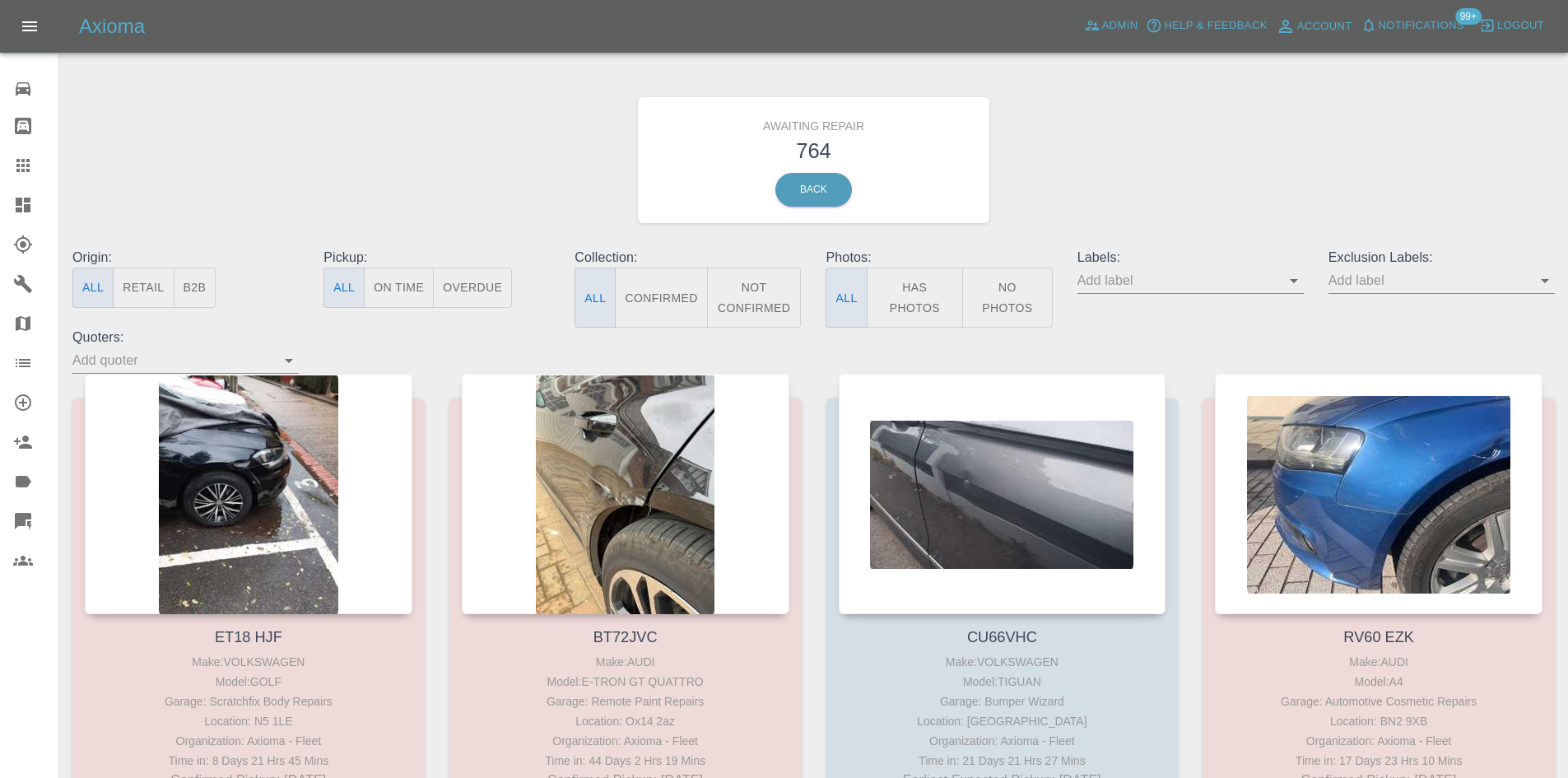
click at [210, 283] on button "B2B" at bounding box center [195, 287] width 43 height 40
